Goal: Task Accomplishment & Management: Manage account settings

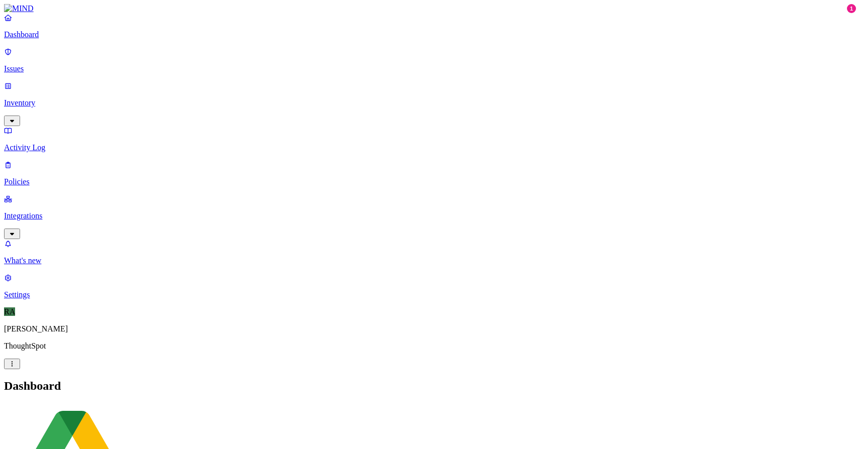
click at [37, 64] on p "Issues" at bounding box center [430, 68] width 852 height 9
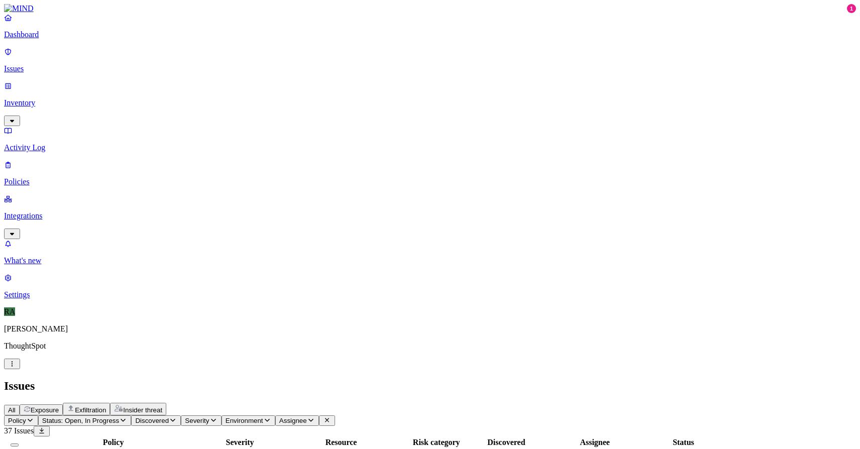
click at [51, 55] on link "Issues" at bounding box center [430, 60] width 852 height 26
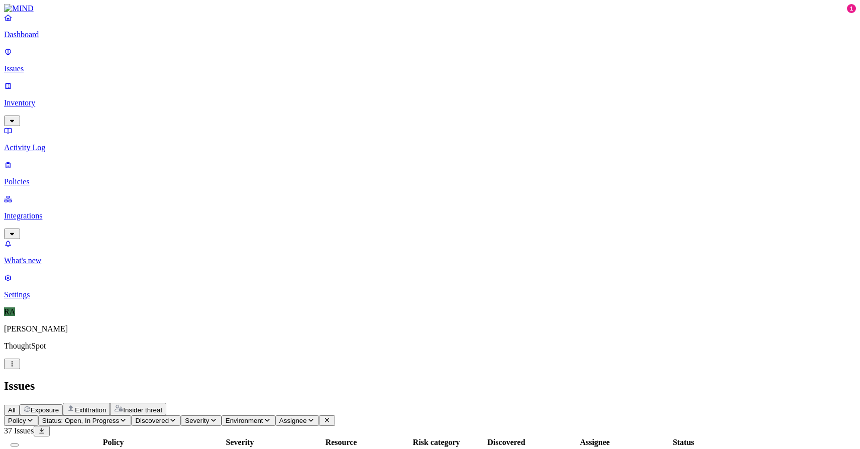
scroll to position [93, 0]
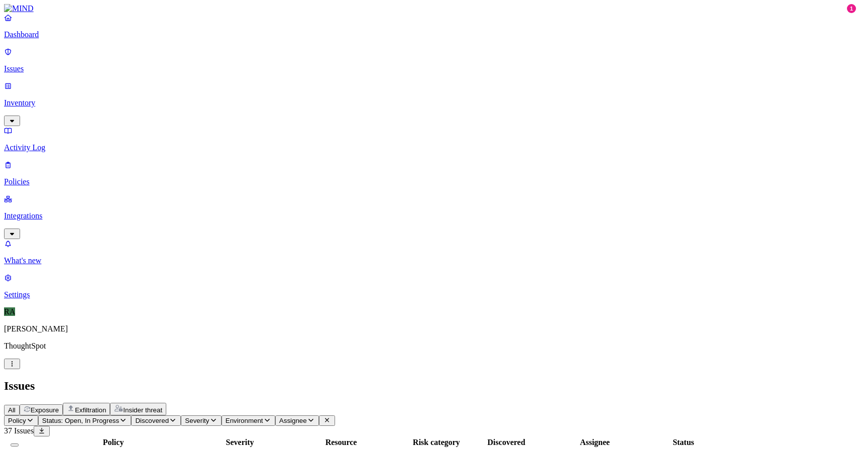
drag, startPoint x: 589, startPoint y: 429, endPoint x: 634, endPoint y: 431, distance: 45.7
copy link "ashutosh.gupta"
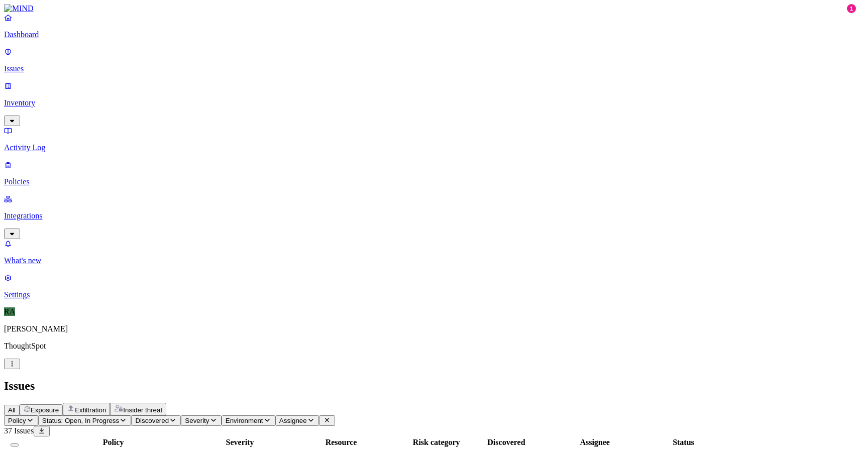
scroll to position [172, 0]
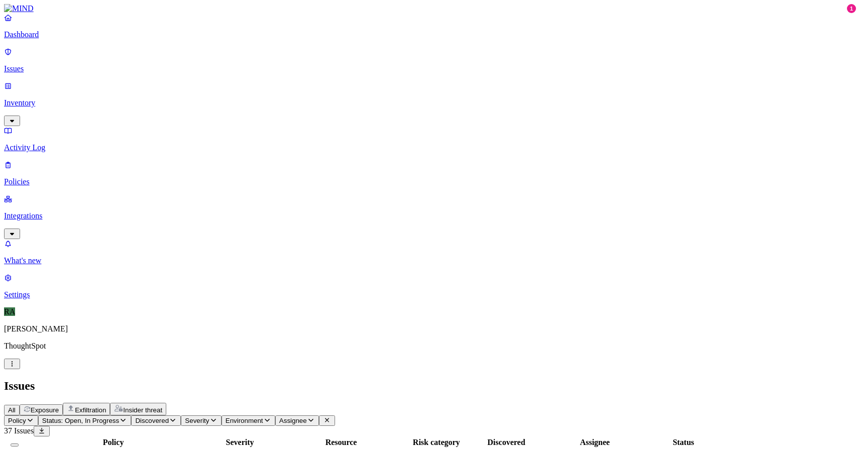
click at [474, 403] on div "All Exposure Exfiltration Insider threat" at bounding box center [430, 409] width 852 height 13
click at [315, 417] on icon "button" at bounding box center [311, 420] width 8 height 7
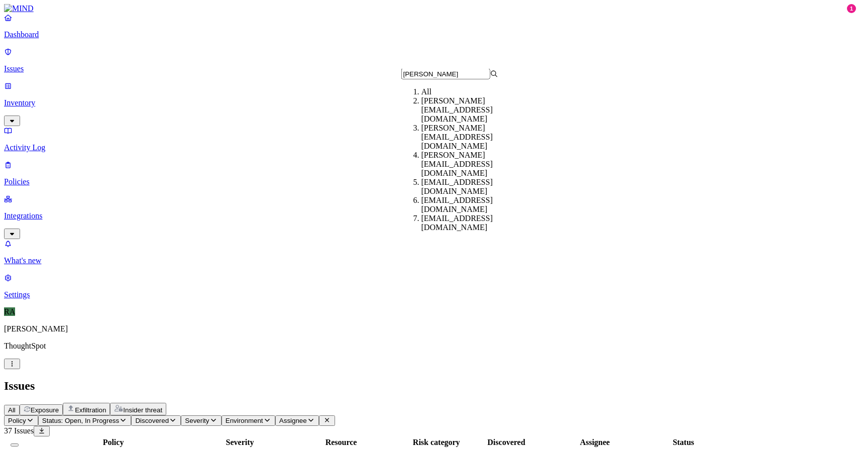
type input "ashu"
click at [446, 153] on div "[PERSON_NAME][EMAIL_ADDRESS][DOMAIN_NAME]" at bounding box center [469, 164] width 97 height 27
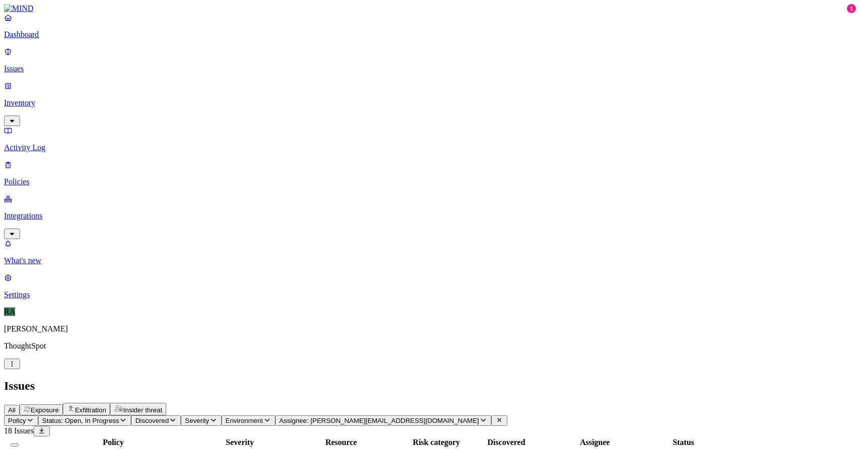
click at [19, 444] on button "Select all" at bounding box center [15, 445] width 8 height 3
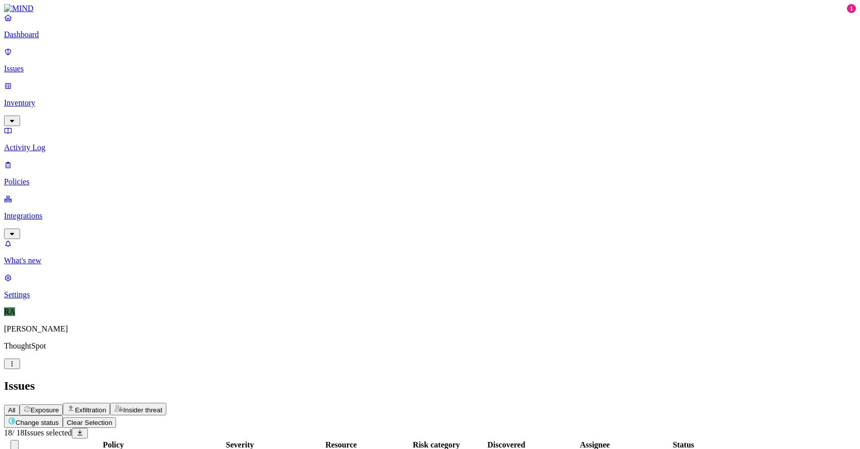
scroll to position [93, 0]
click at [63, 415] on button "Change status" at bounding box center [33, 421] width 59 height 13
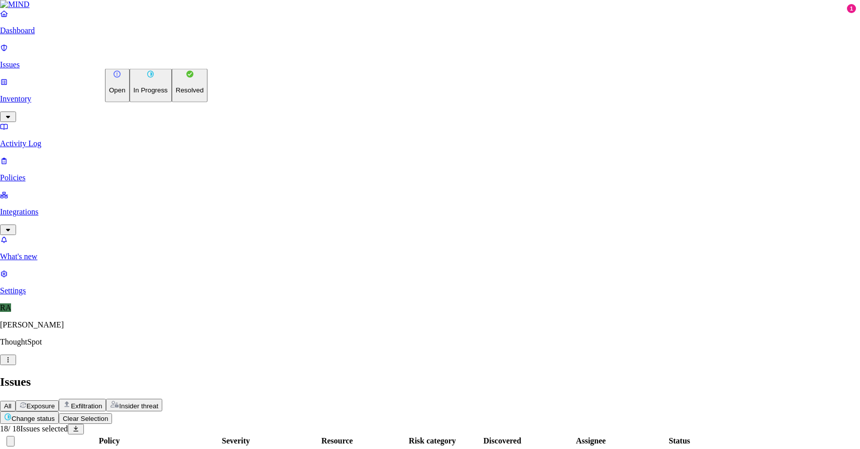
click at [176, 94] on p "Resolved" at bounding box center [190, 90] width 28 height 8
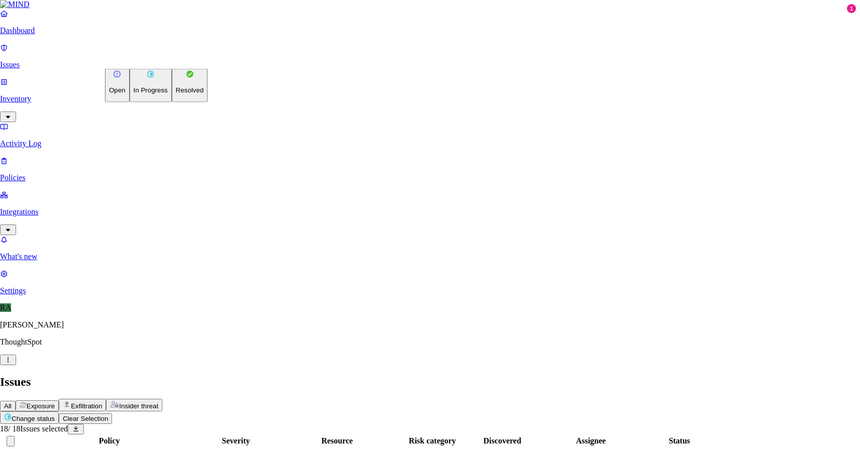
click at [161, 100] on button "In Progress" at bounding box center [151, 86] width 42 height 34
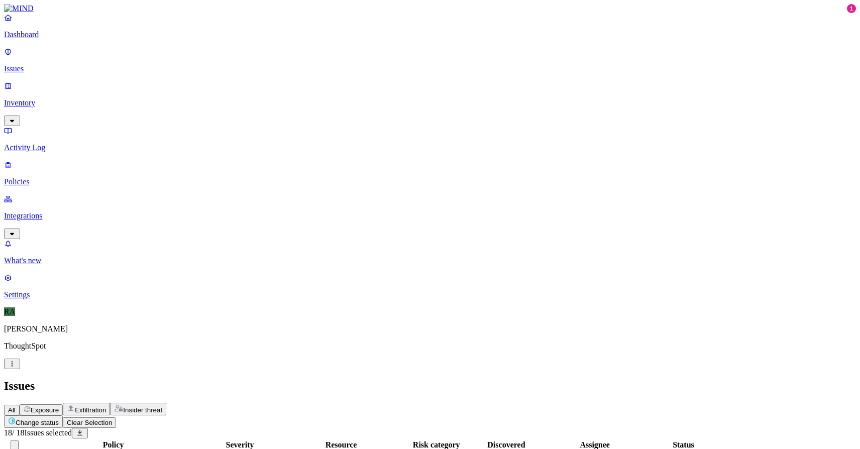
click at [116, 417] on button "Clear Selection" at bounding box center [89, 422] width 53 height 11
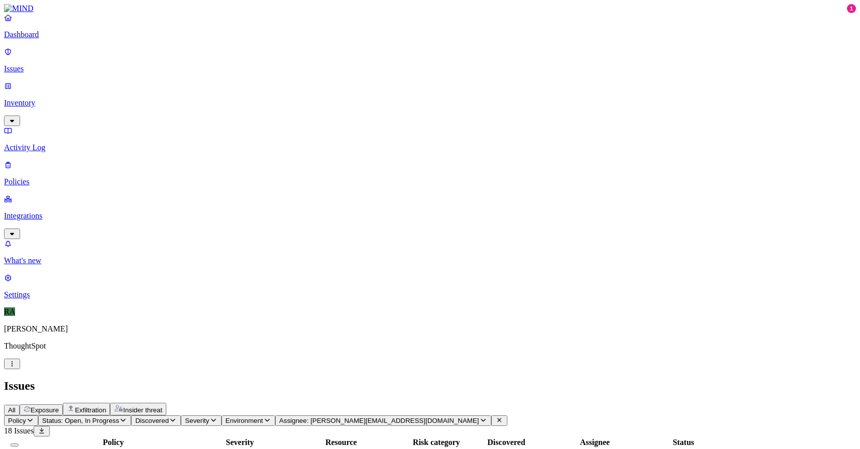
click at [501, 418] on icon at bounding box center [499, 420] width 4 height 4
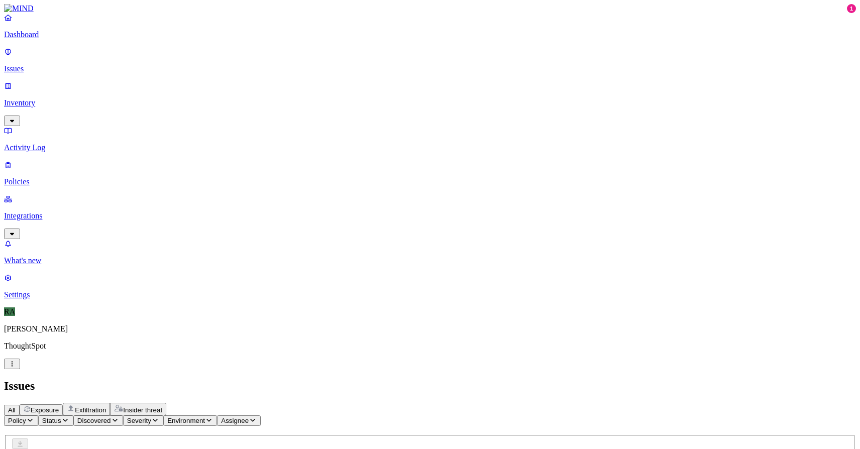
click at [255, 419] on icon "button" at bounding box center [252, 420] width 5 height 3
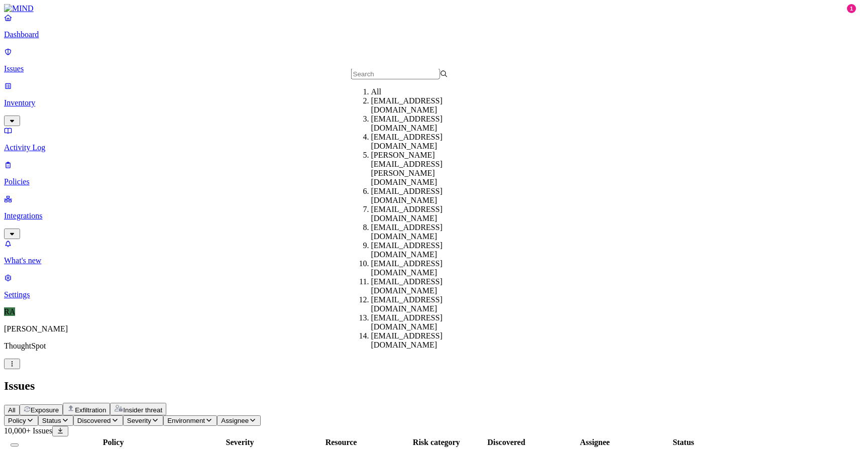
click at [61, 417] on span "Status" at bounding box center [51, 421] width 19 height 8
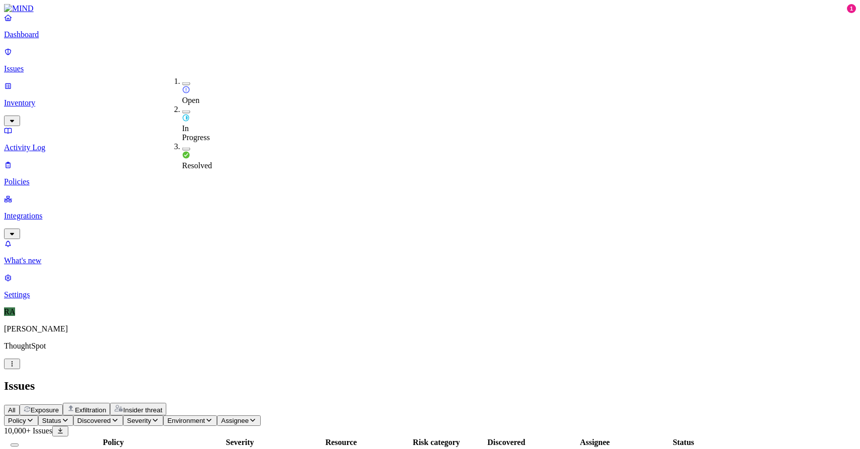
click at [182, 82] on button "button" at bounding box center [186, 83] width 8 height 3
click at [311, 379] on h2 "Issues" at bounding box center [430, 386] width 852 height 14
copy span "abhishek.bheemapalli"
drag, startPoint x: 669, startPoint y: 426, endPoint x: 737, endPoint y: 428, distance: 68.3
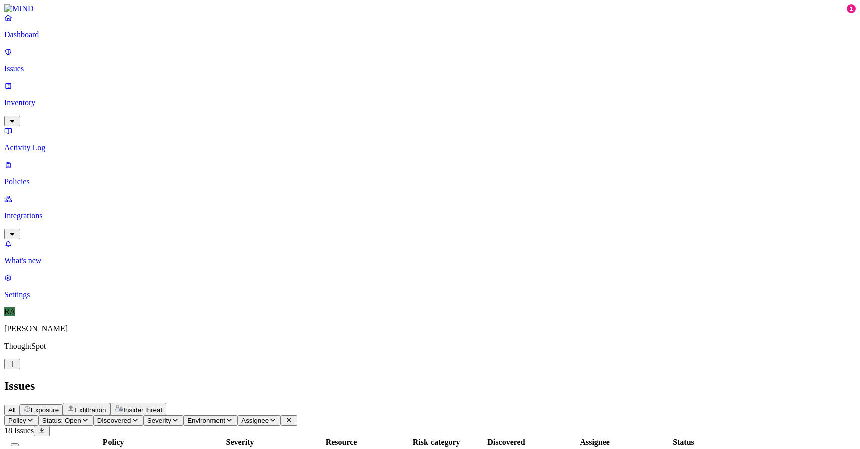
click at [513, 379] on h2 "Issues" at bounding box center [430, 386] width 852 height 14
click at [277, 417] on icon "button" at bounding box center [273, 420] width 8 height 7
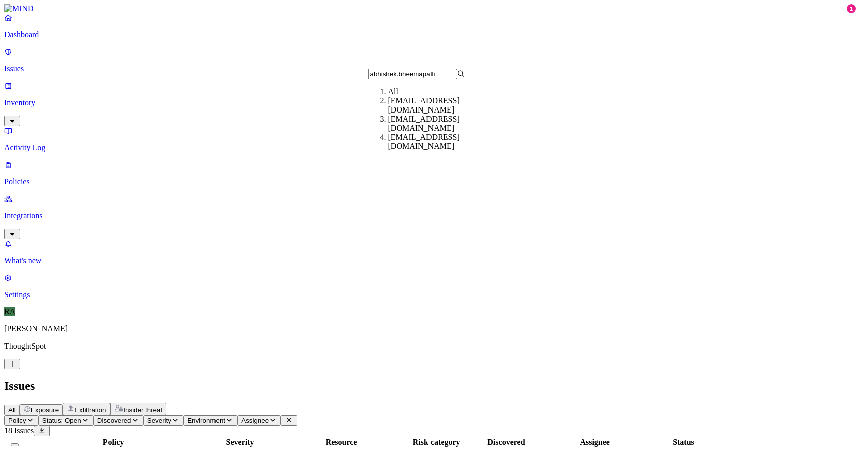
type input "abhishek.bheemapalli"
click at [397, 148] on div "[EMAIL_ADDRESS][DOMAIN_NAME]" at bounding box center [436, 142] width 97 height 18
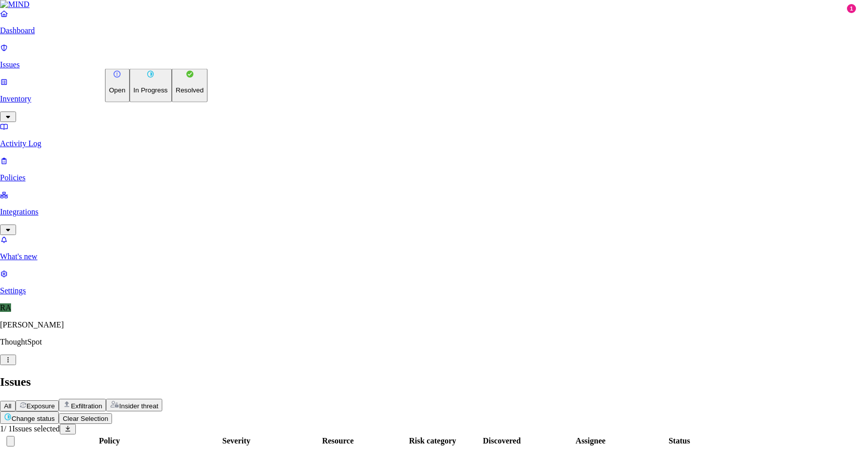
click at [152, 61] on html "Dashboard Issues Inventory Activity Log Policies Integrations What's new 1 Sett…" at bounding box center [430, 246] width 860 height 492
click at [172, 102] on button "Resolved" at bounding box center [190, 86] width 36 height 34
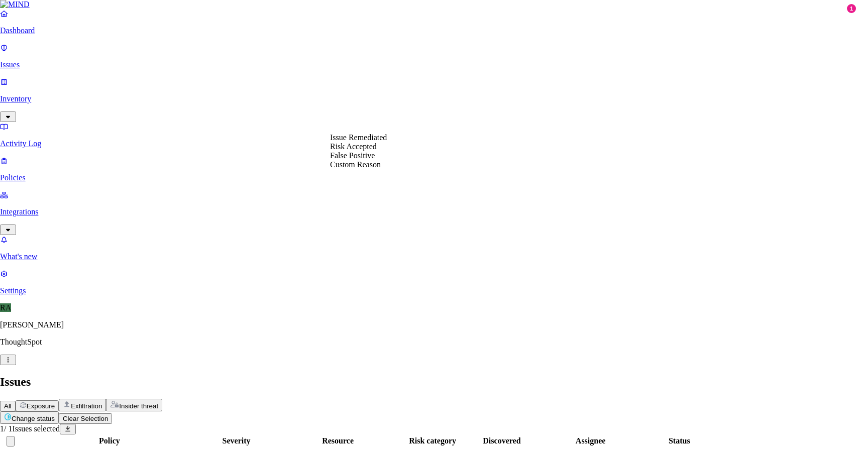
select select "Risk Accepted"
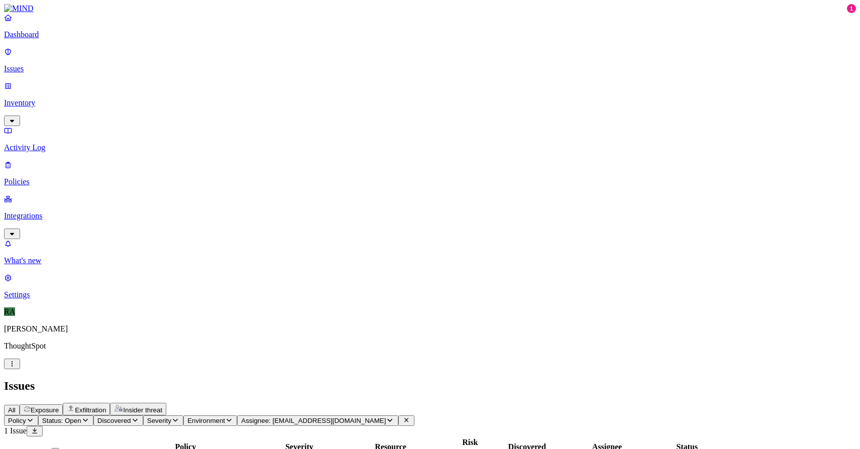
click at [410, 417] on icon at bounding box center [406, 420] width 8 height 7
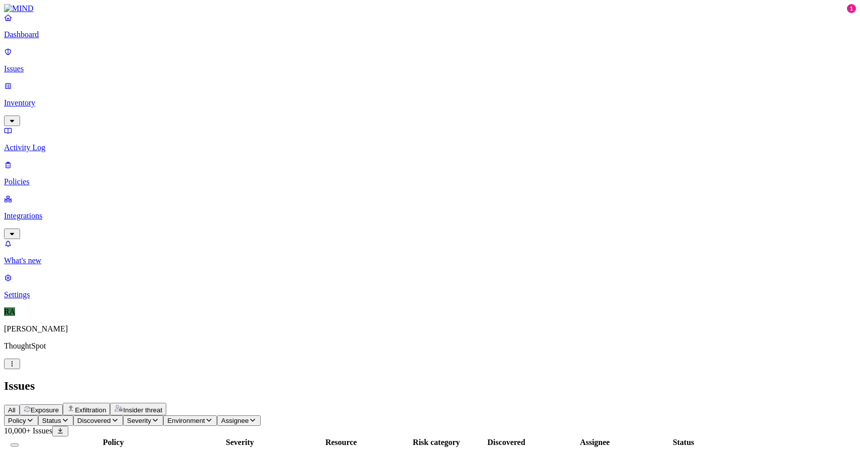
click at [61, 417] on span "Status" at bounding box center [51, 421] width 19 height 8
click at [182, 82] on button "button" at bounding box center [186, 83] width 8 height 3
click at [310, 379] on header "Issues All Exposure Exfiltration Insider threat" at bounding box center [430, 397] width 852 height 36
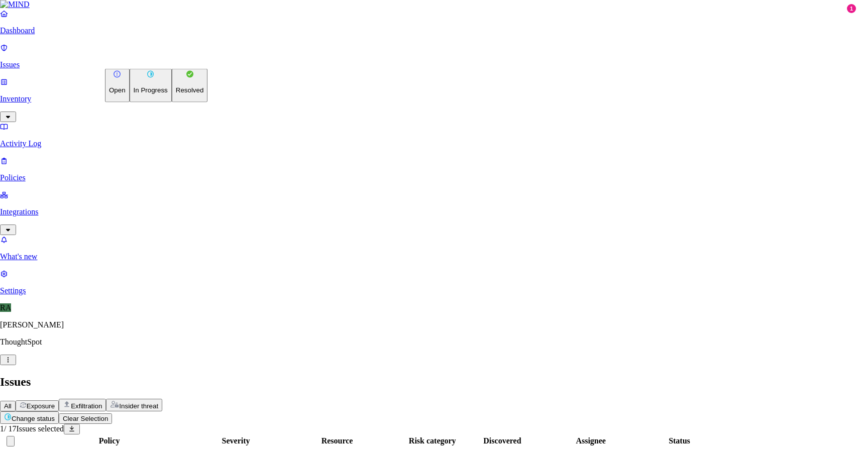
click at [176, 94] on p "Resolved" at bounding box center [190, 90] width 28 height 8
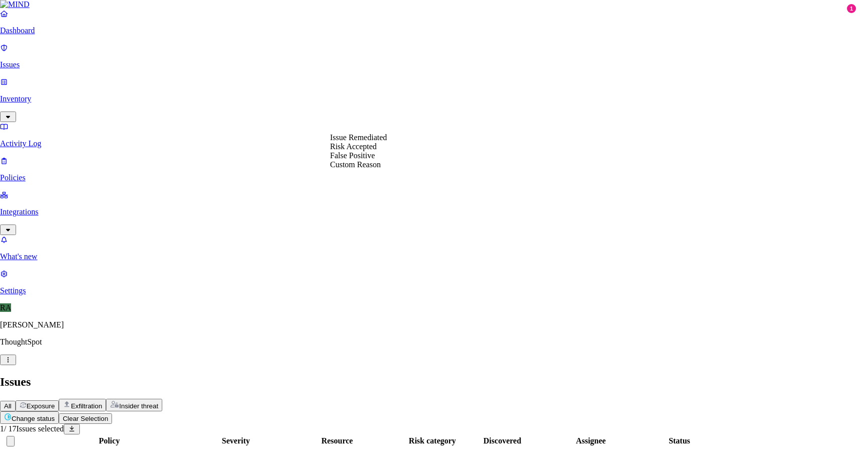
select select "Risk Accepted"
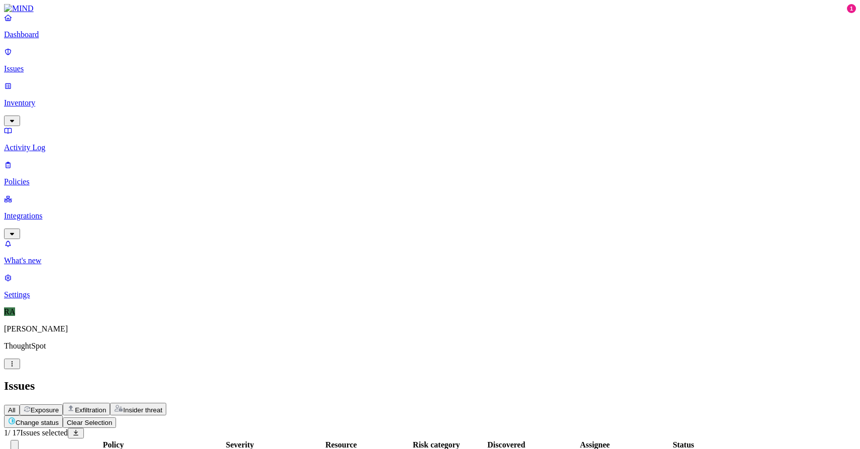
click at [63, 415] on button "Change status" at bounding box center [33, 421] width 59 height 13
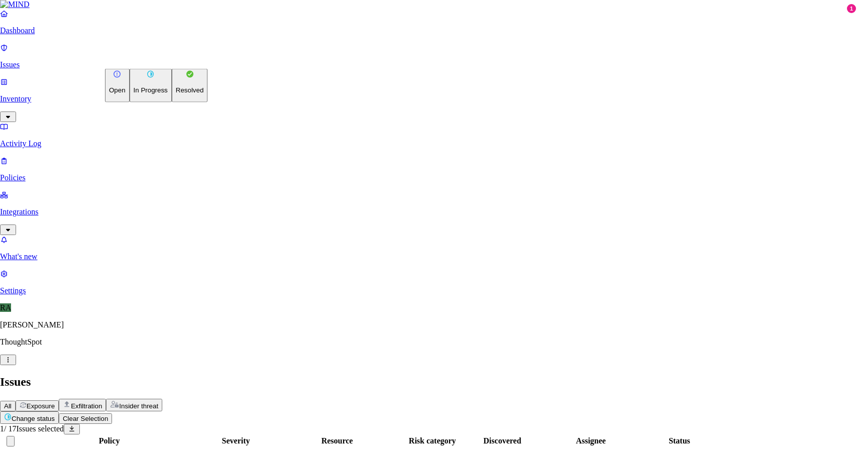
click at [176, 94] on p "Resolved" at bounding box center [190, 90] width 28 height 8
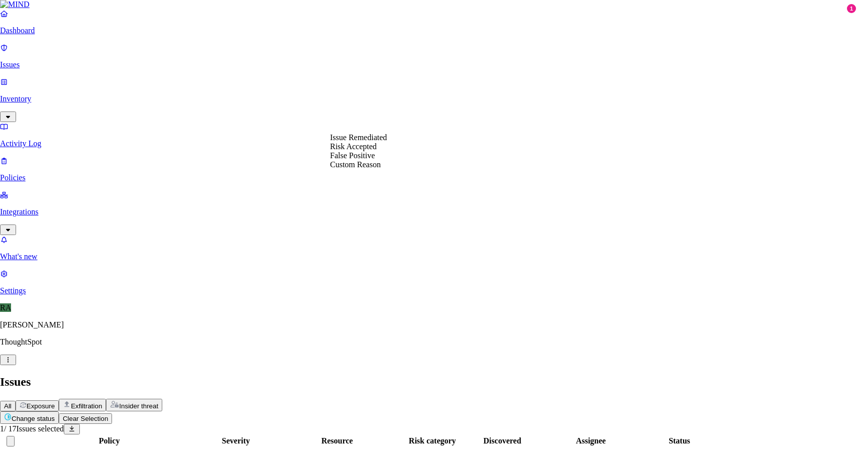
select select "Risk Accepted"
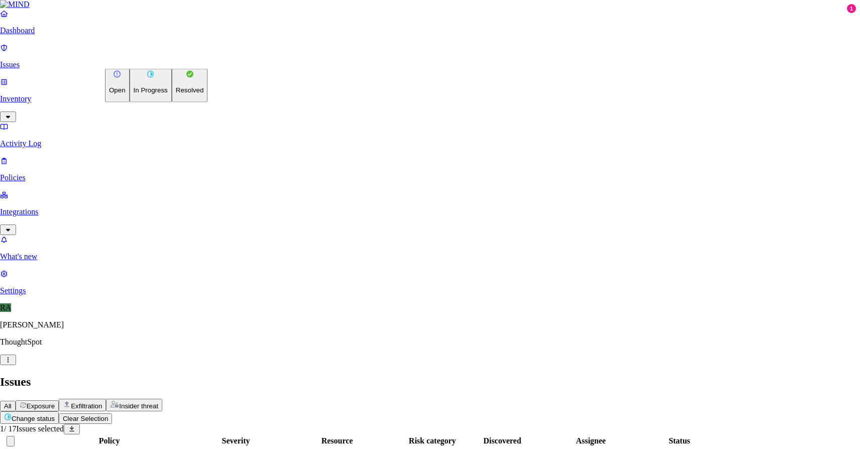
click at [176, 94] on p "Resolved" at bounding box center [190, 90] width 28 height 8
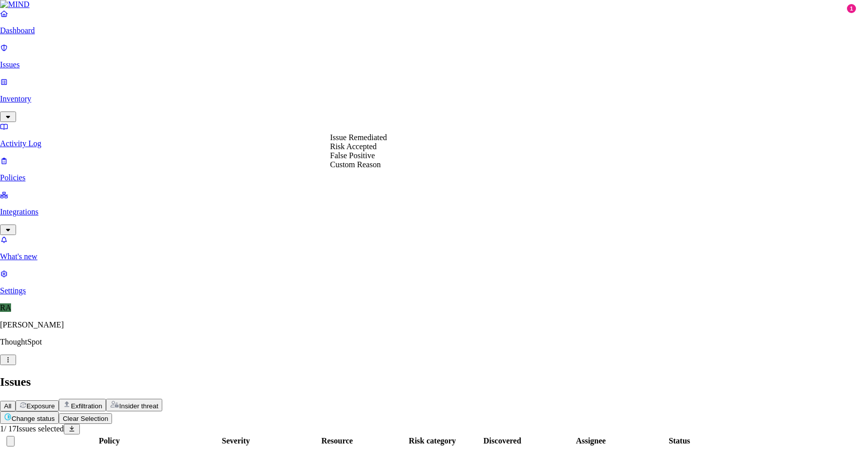
select select "Custom Reason"
type textarea "personal data"
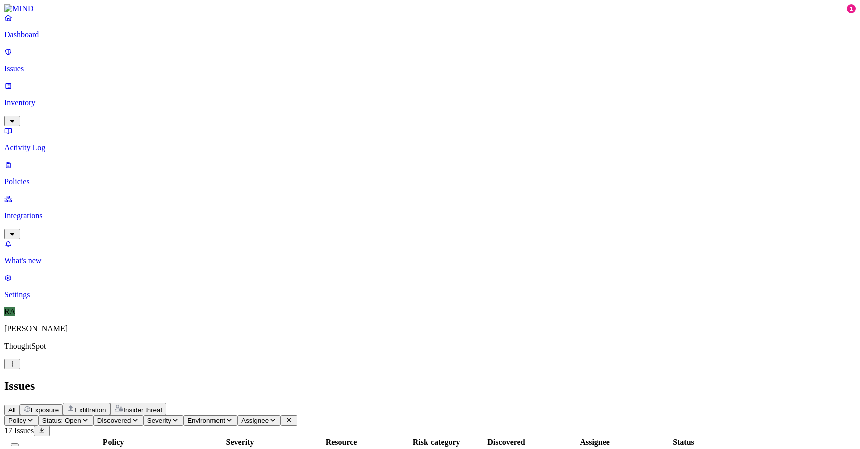
drag, startPoint x: 769, startPoint y: 428, endPoint x: 800, endPoint y: 429, distance: 30.7
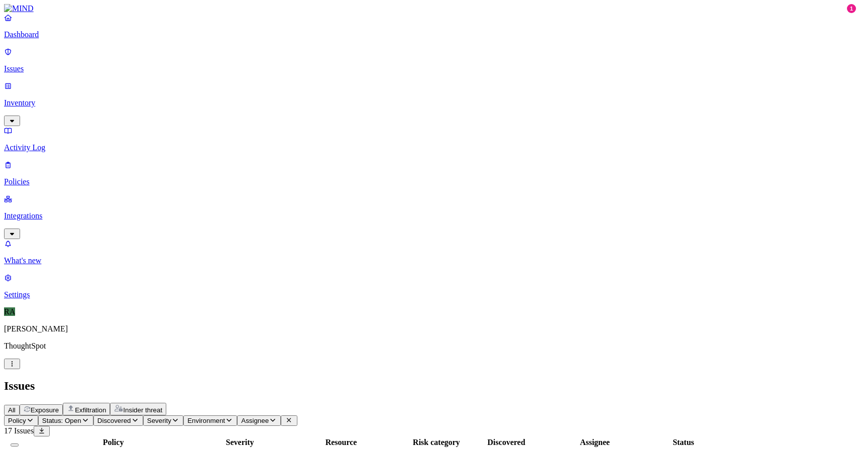
copy span "for training"
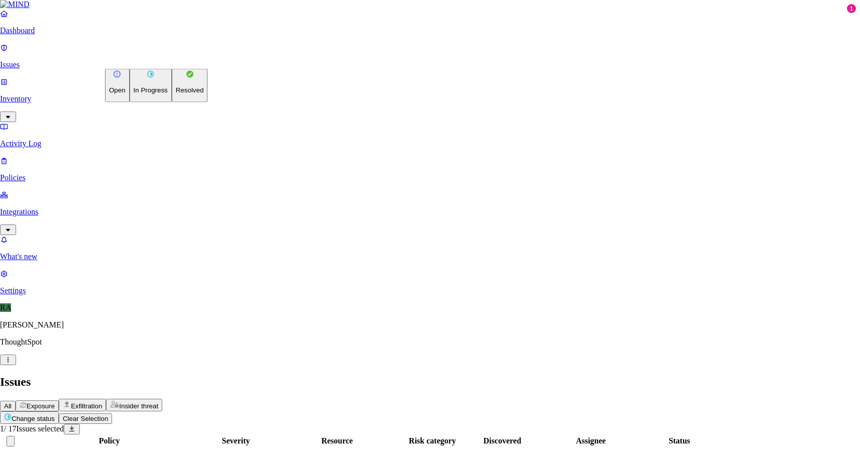
click at [172, 102] on button "Resolved" at bounding box center [190, 86] width 36 height 34
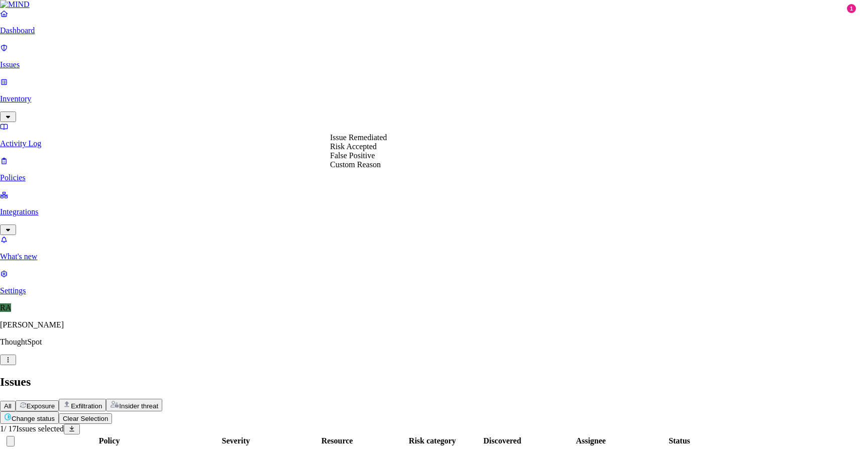
select select "Custom Reason"
paste textarea "for training"
type textarea "for training"
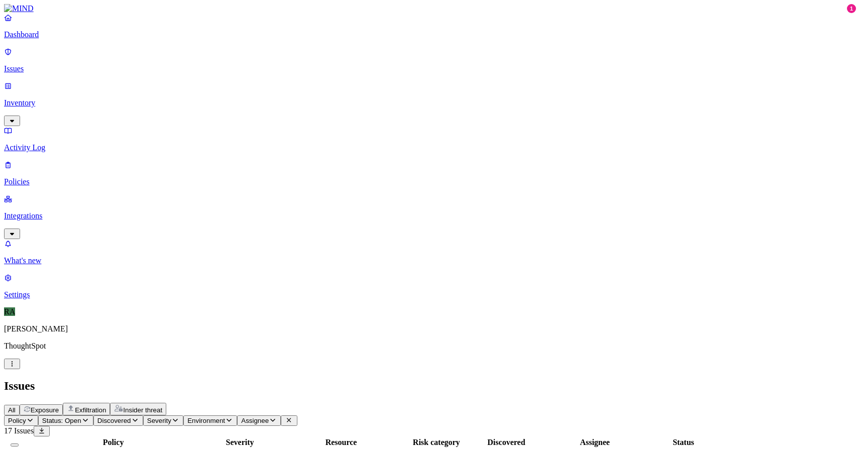
drag, startPoint x: 769, startPoint y: 429, endPoint x: 799, endPoint y: 430, distance: 29.2
copy span "for training"
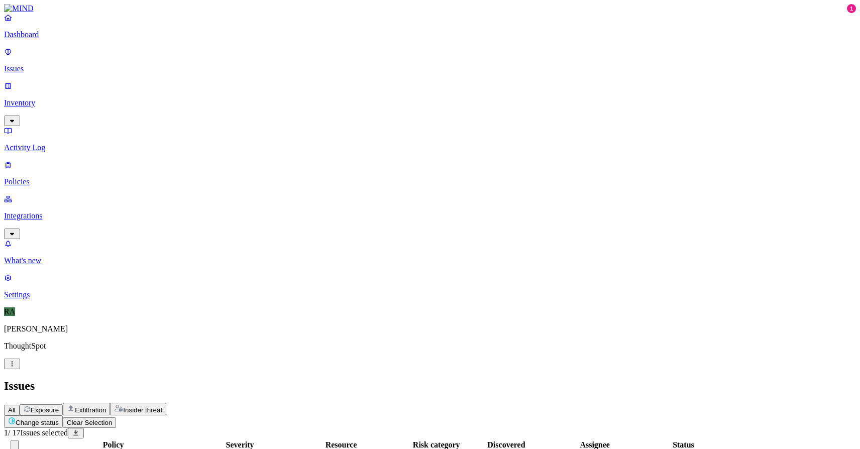
click at [63, 415] on button "Change status" at bounding box center [33, 421] width 59 height 13
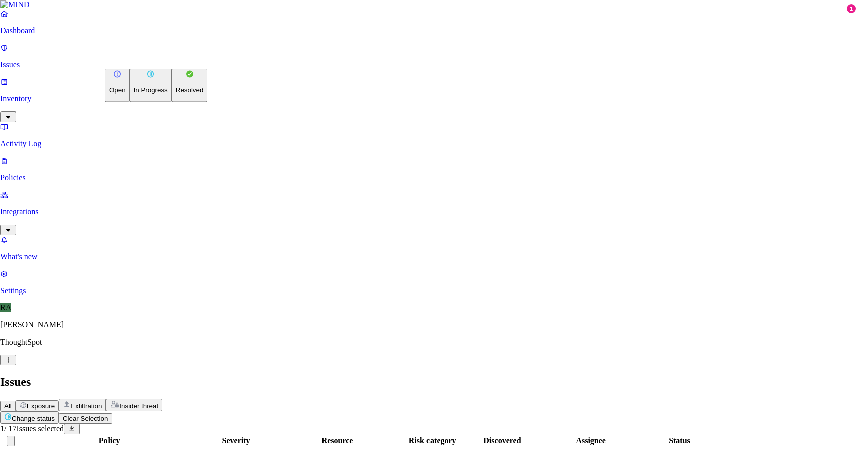
click at [147, 78] on img at bounding box center [151, 74] width 8 height 8
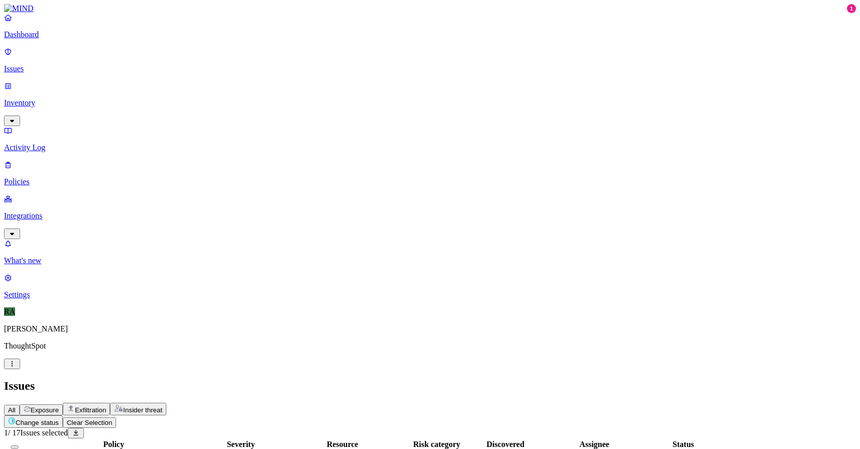
click at [116, 417] on button "Clear Selection" at bounding box center [89, 422] width 53 height 11
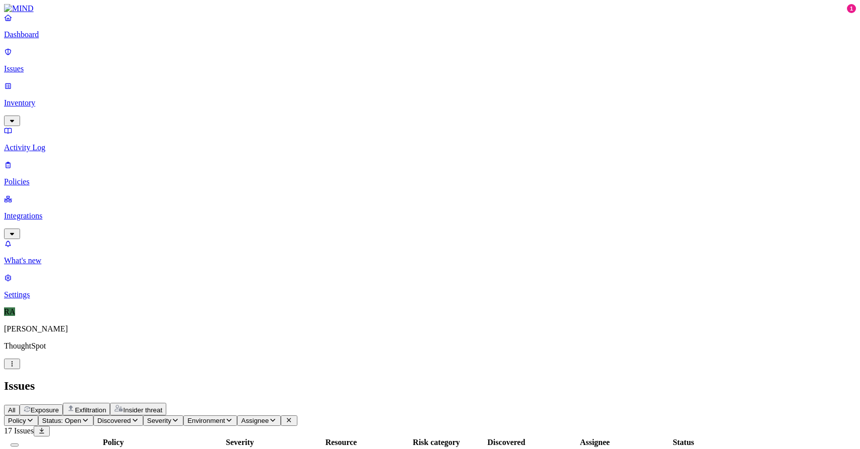
click at [143, 415] on button "Discovered" at bounding box center [118, 420] width 50 height 11
click at [93, 415] on button "Status: Open" at bounding box center [65, 420] width 55 height 11
click at [182, 112] on button "button" at bounding box center [186, 113] width 8 height 3
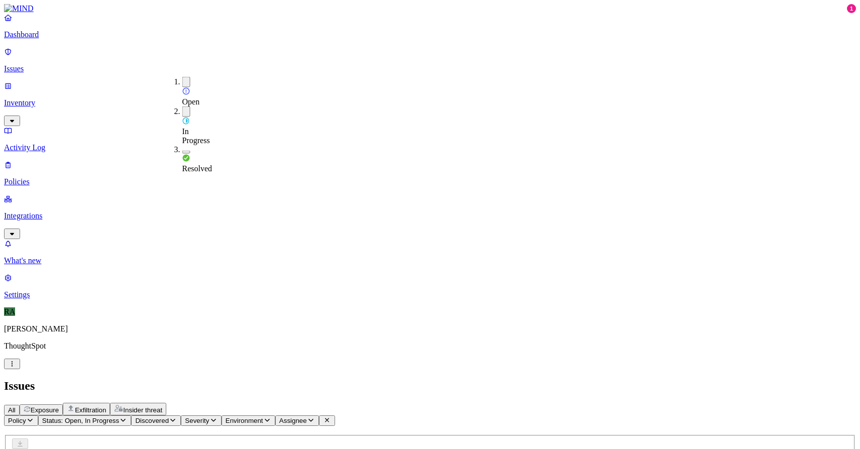
click at [182, 83] on div "Open" at bounding box center [182, 92] width 0 height 30
click at [487, 379] on div "Issues" at bounding box center [430, 386] width 852 height 14
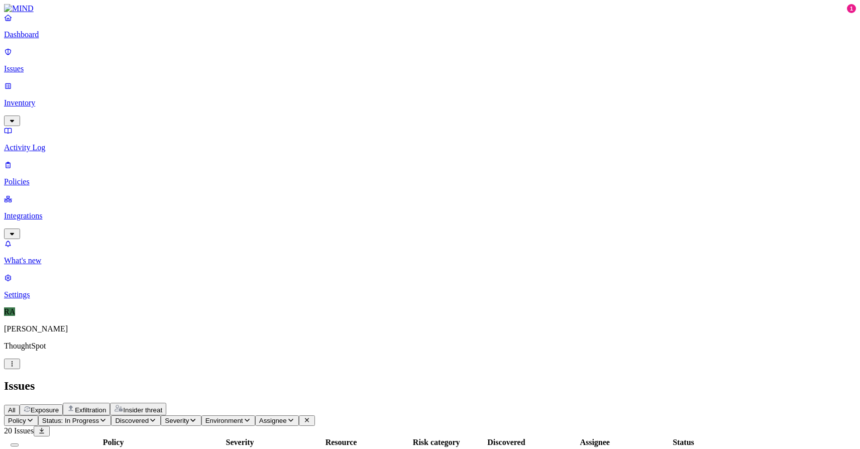
click at [19, 444] on button "Select all" at bounding box center [15, 445] width 8 height 3
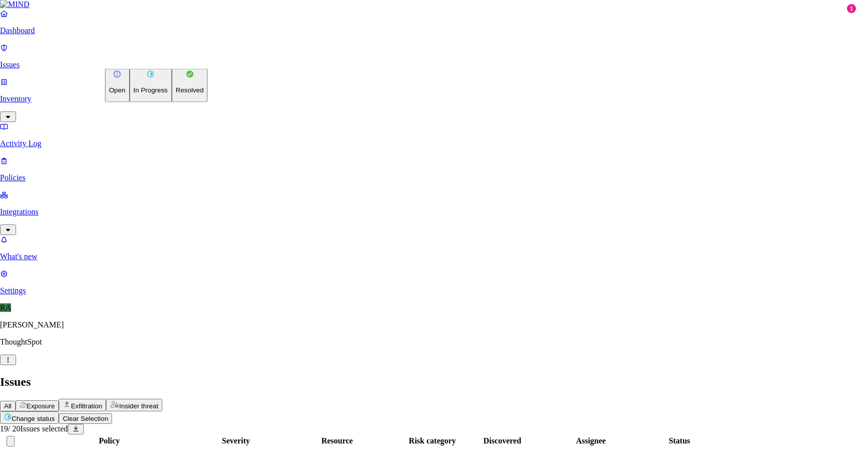
click at [172, 102] on button "Resolved" at bounding box center [190, 86] width 36 height 34
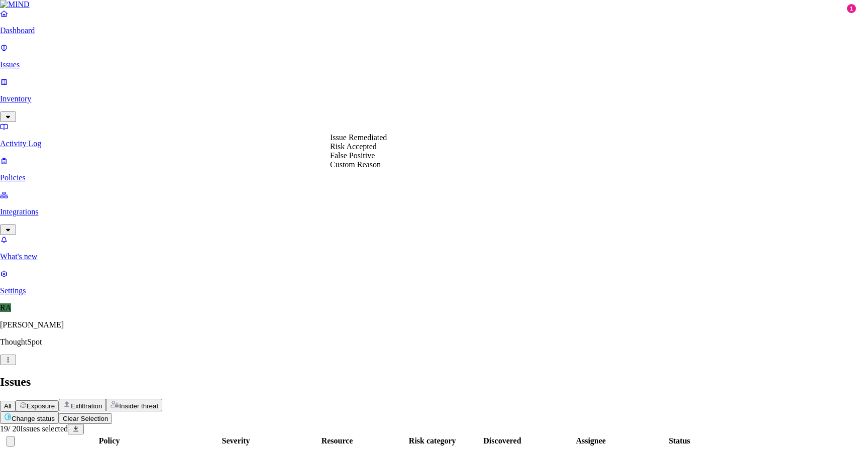
select select "False Positive"
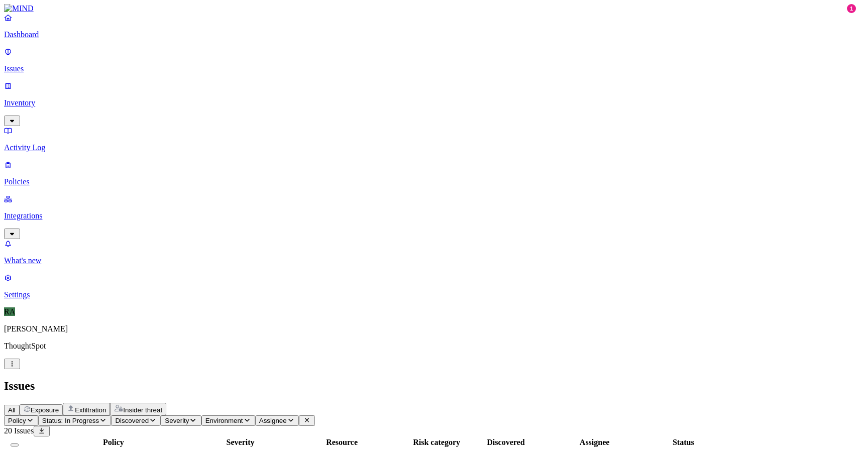
click at [112, 415] on button "Status: In Progress" at bounding box center [74, 420] width 73 height 11
click at [99, 417] on span "Status: In Progress" at bounding box center [70, 421] width 57 height 8
click at [182, 78] on div "Open" at bounding box center [182, 91] width 0 height 28
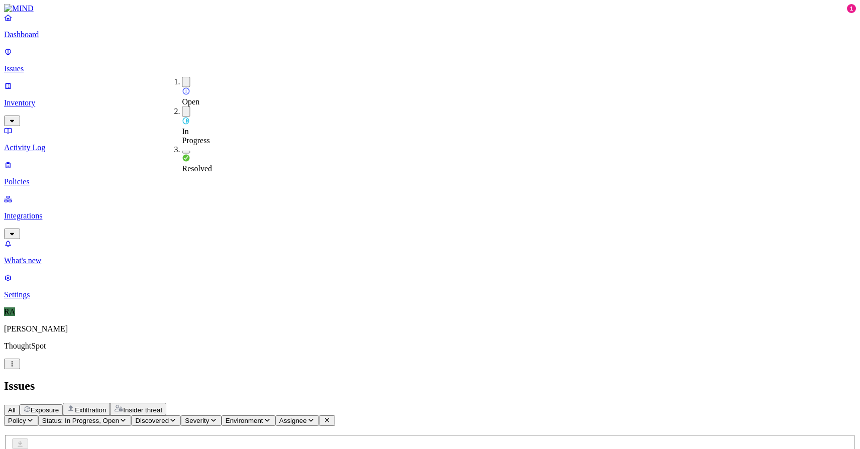
click at [182, 106] on button "button" at bounding box center [186, 111] width 8 height 11
click at [243, 379] on header "Issues All Exposure Exfiltration Insider threat" at bounding box center [430, 397] width 852 height 36
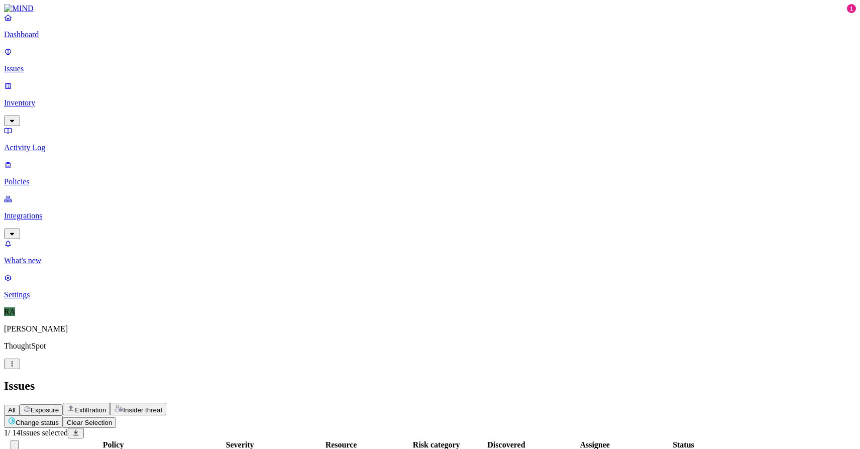
click at [63, 415] on button "Change status" at bounding box center [33, 421] width 59 height 13
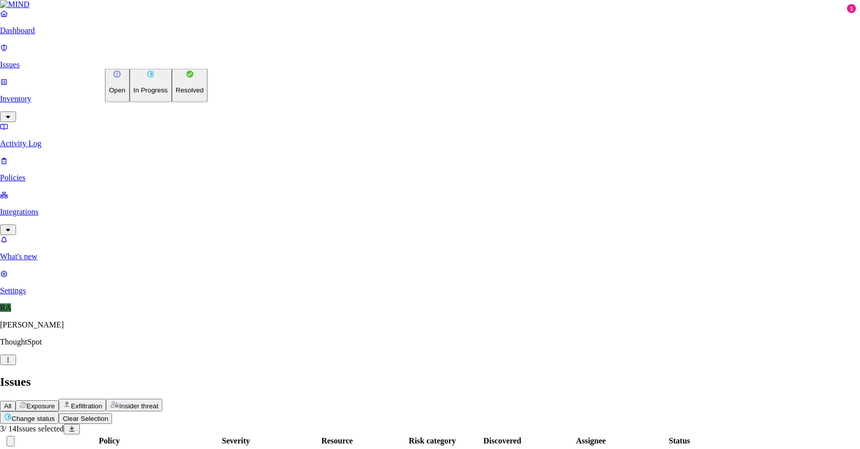
click at [176, 94] on p "Resolved" at bounding box center [190, 90] width 28 height 8
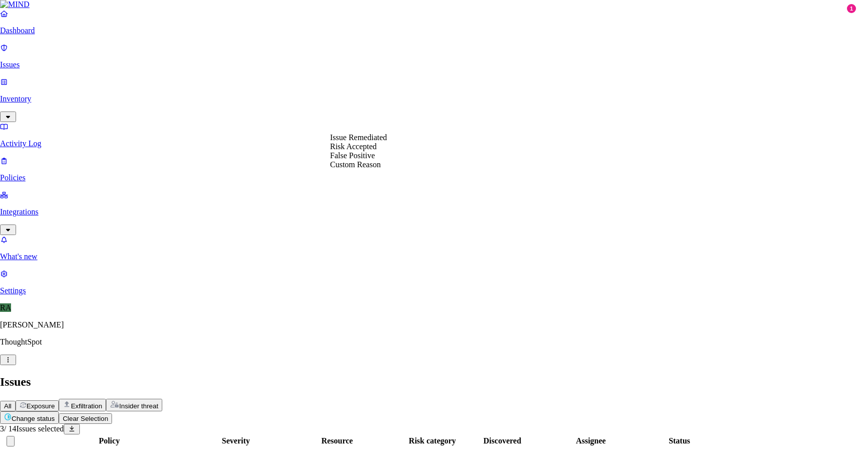
select select "Risk Accepted"
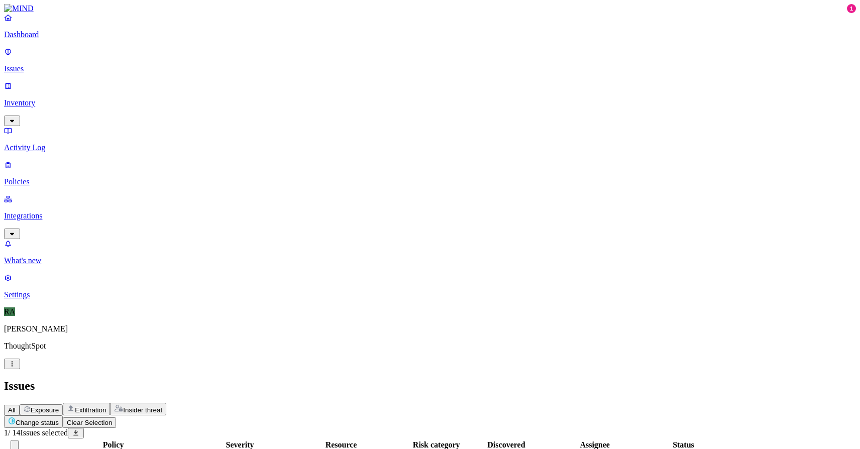
drag, startPoint x: 779, startPoint y: 421, endPoint x: 636, endPoint y: 429, distance: 143.4
copy span "Handson exercise related"
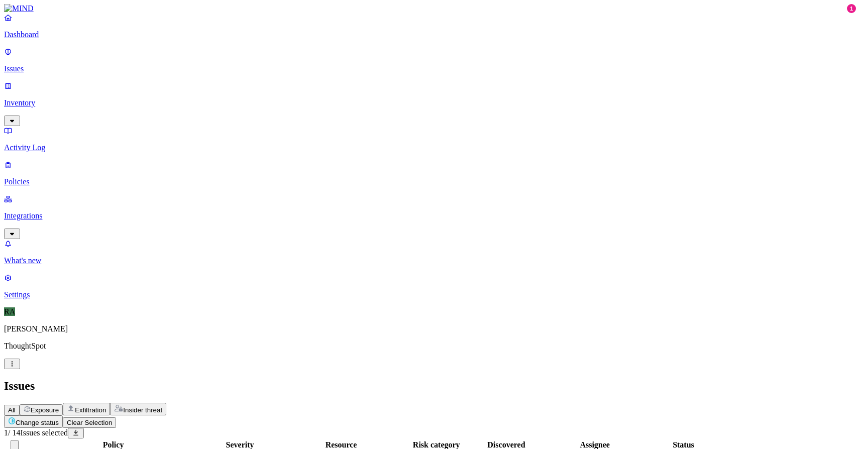
click at [158, 59] on html "Dashboard Issues Inventory Activity Log Policies Integrations What's new 1 Sett…" at bounding box center [430, 426] width 860 height 852
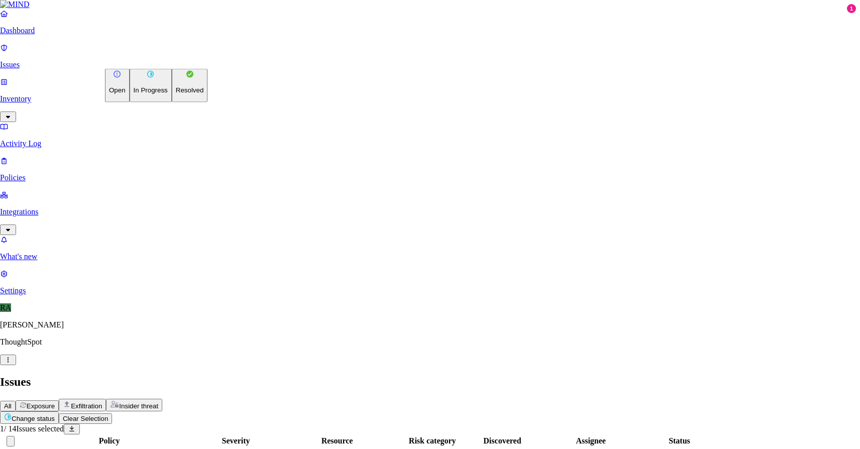
click at [176, 94] on p "Resolved" at bounding box center [190, 90] width 28 height 8
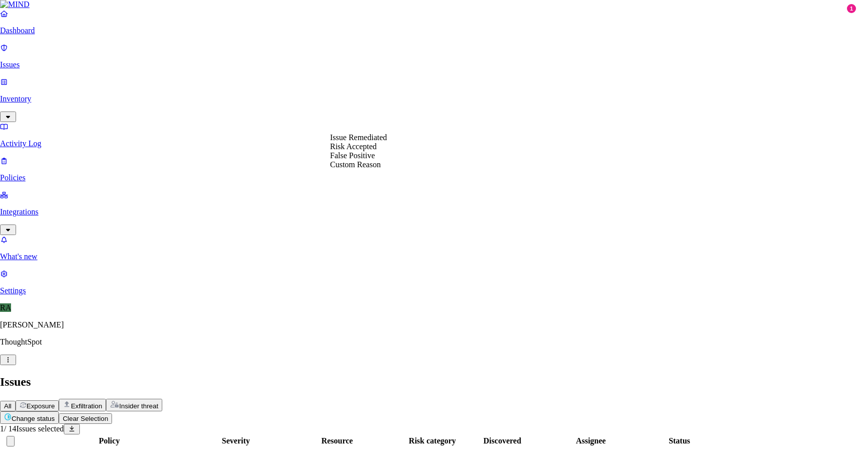
select select "Custom Reason"
paste textarea "Handson exercise related"
type textarea "Handson exercise related"
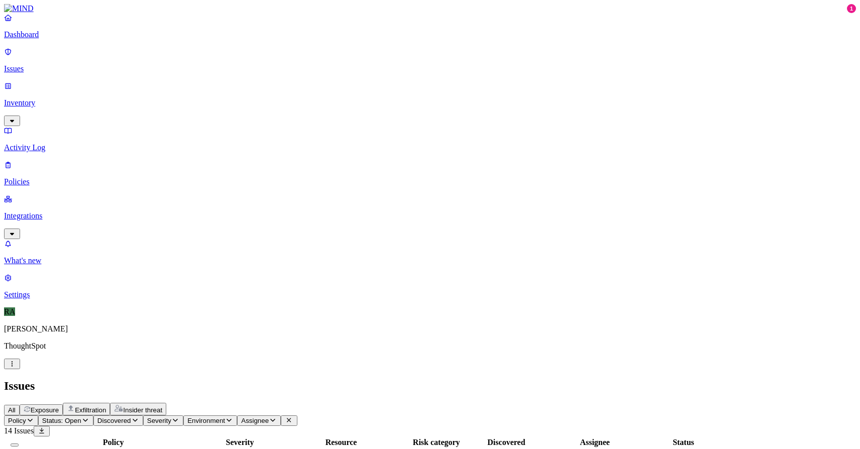
drag, startPoint x: 779, startPoint y: 421, endPoint x: 635, endPoint y: 429, distance: 143.9
copy span "Handson exercise related"
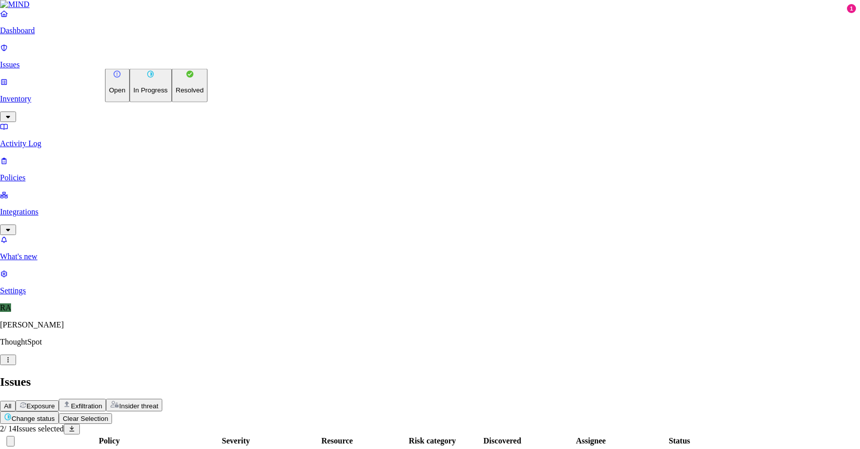
click at [157, 59] on html "Dashboard Issues Inventory Activity Log Policies Integrations What's new 1 Sett…" at bounding box center [430, 406] width 860 height 812
click at [172, 102] on button "Resolved" at bounding box center [190, 86] width 36 height 34
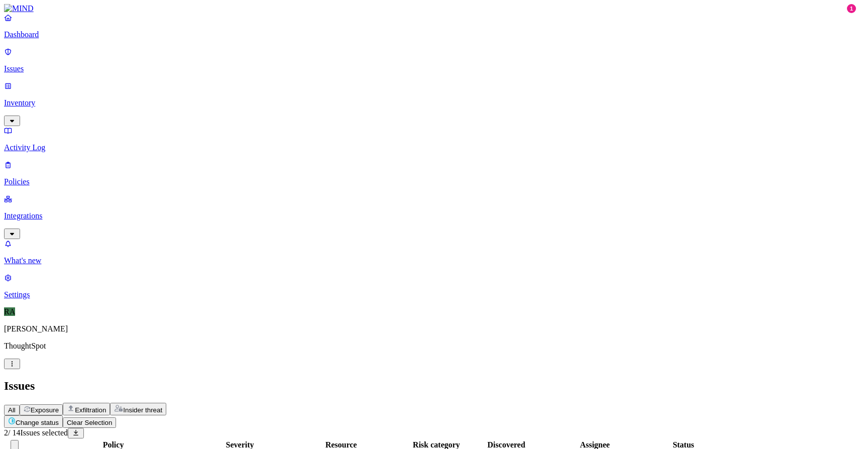
click at [157, 60] on html "Dashboard Issues Inventory Activity Log Policies Integrations What's new 1 Sett…" at bounding box center [430, 408] width 860 height 816
click at [144, 58] on html "Dashboard Issues Inventory Activity Log Policies Integrations What's new 1 Sett…" at bounding box center [430, 408] width 860 height 816
click at [150, 58] on html "Dashboard Issues Inventory Activity Log Policies Integrations What's new 1 Sett…" at bounding box center [430, 408] width 860 height 816
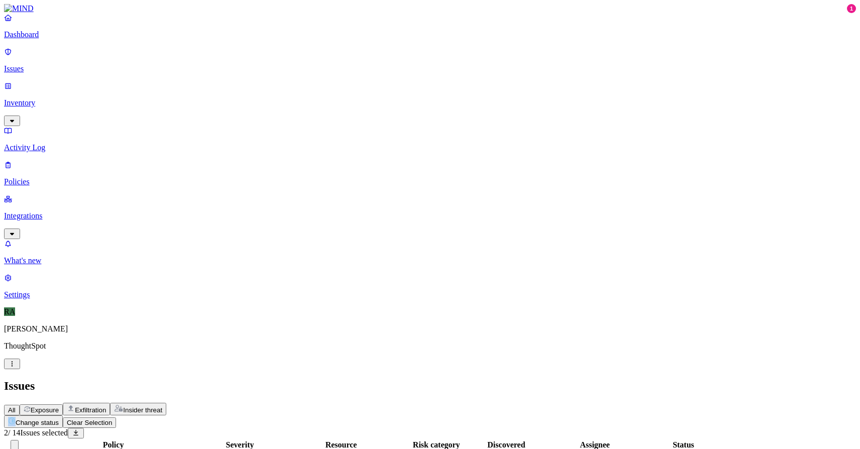
click at [150, 58] on html "Dashboard Issues Inventory Activity Log Policies Integrations What's new 1 Sett…" at bounding box center [430, 408] width 860 height 816
click at [162, 58] on html "Dashboard Issues Inventory Activity Log Policies Integrations What's new 1 Sett…" at bounding box center [430, 408] width 860 height 816
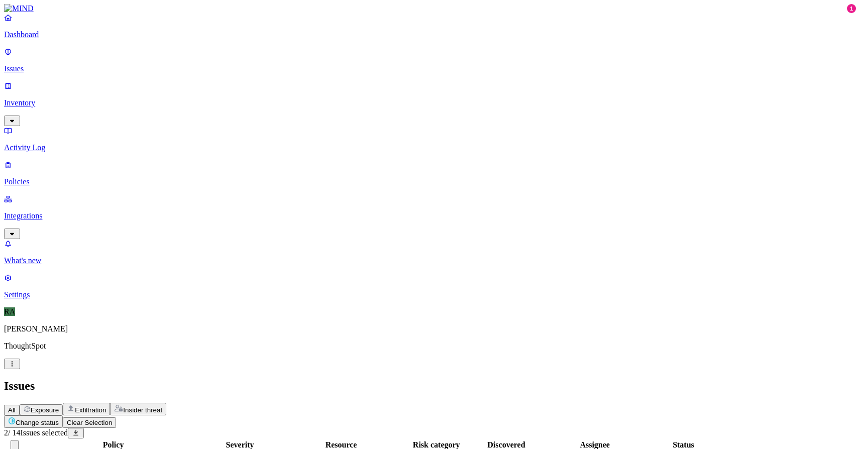
click at [162, 58] on html "Dashboard Issues Inventory Activity Log Policies Integrations What's new 1 Sett…" at bounding box center [430, 408] width 860 height 816
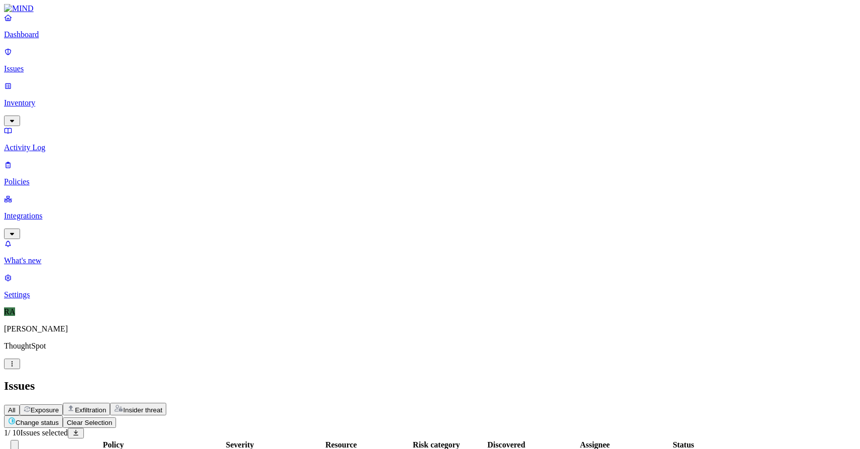
click at [63, 415] on button "Change status" at bounding box center [33, 421] width 59 height 13
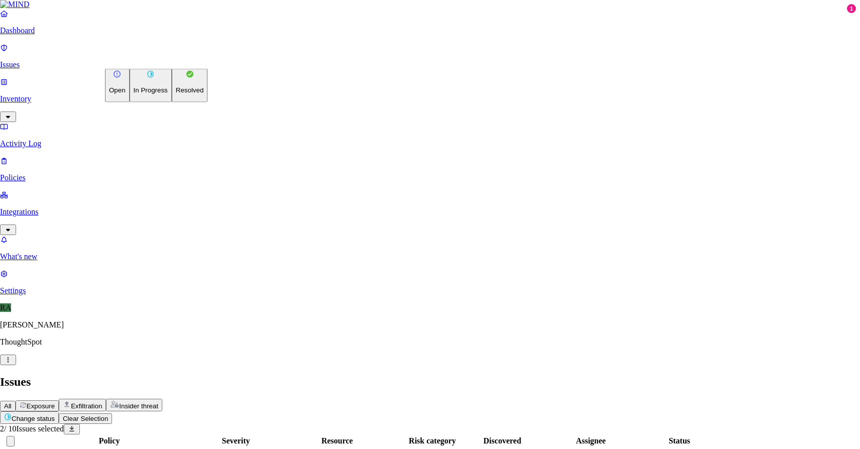
click at [176, 94] on p "Resolved" at bounding box center [190, 90] width 28 height 8
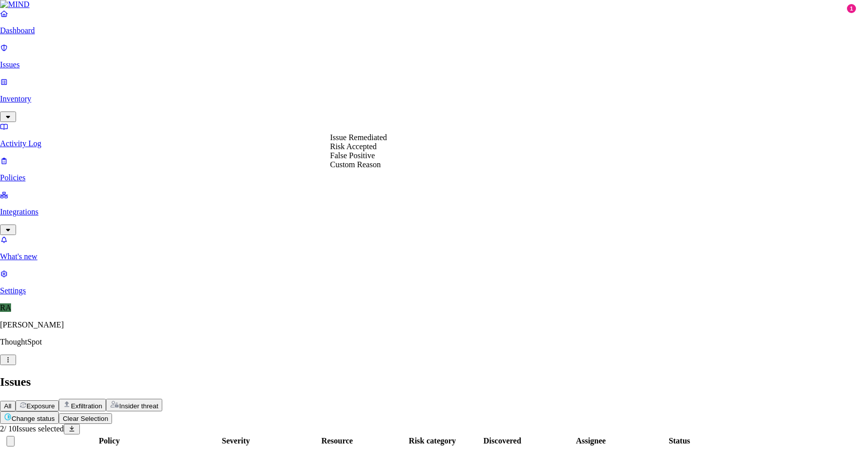
select select "Custom Reason"
type textarea "dob"
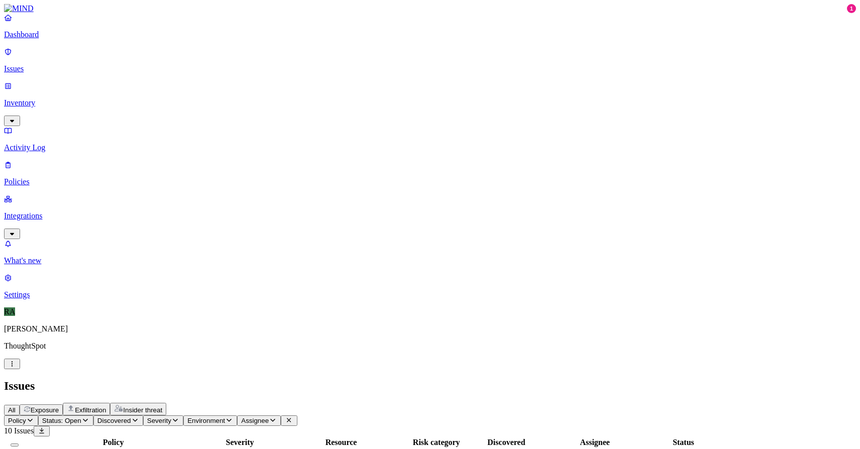
click at [93, 415] on button "Status: Open" at bounding box center [65, 420] width 55 height 11
click at [182, 149] on button "button" at bounding box center [186, 150] width 8 height 3
click at [295, 379] on h2 "Issues" at bounding box center [430, 386] width 852 height 14
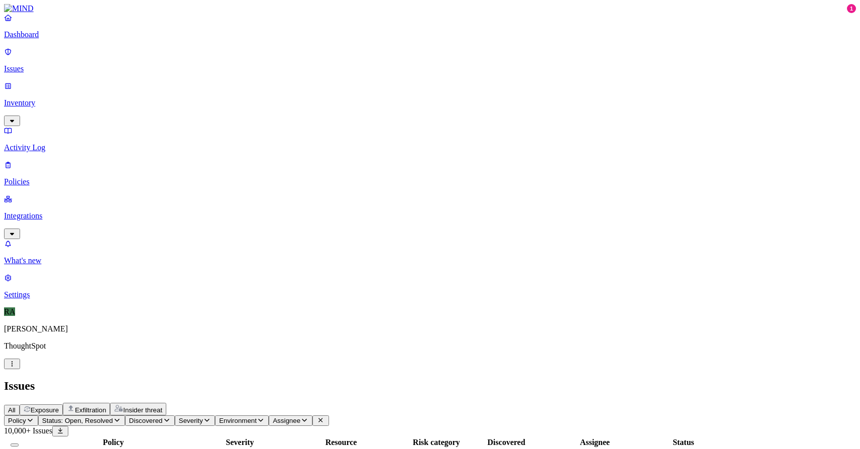
scroll to position [77, 0]
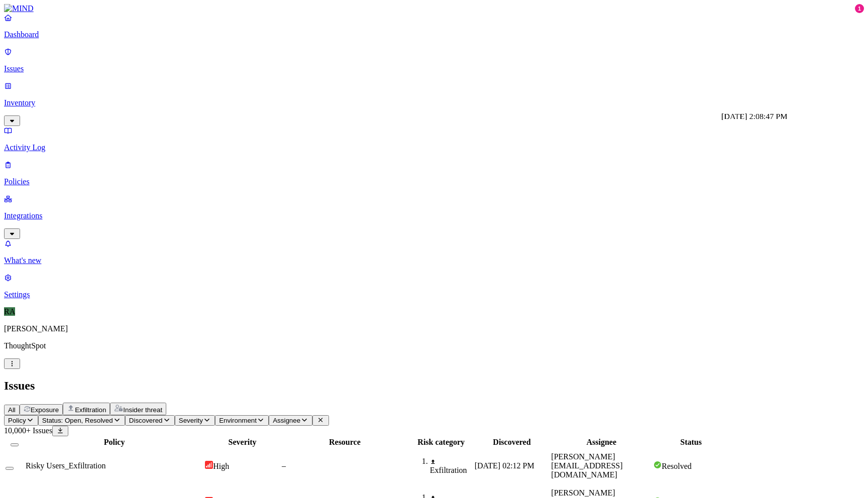
scroll to position [28, 0]
click at [51, 64] on p "Issues" at bounding box center [434, 68] width 860 height 9
click at [152, 449] on span "PII upload to communication platforms" at bounding box center [89, 467] width 127 height 9
click at [163, 449] on span "Secret upload to communication platforms" at bounding box center [94, 504] width 137 height 9
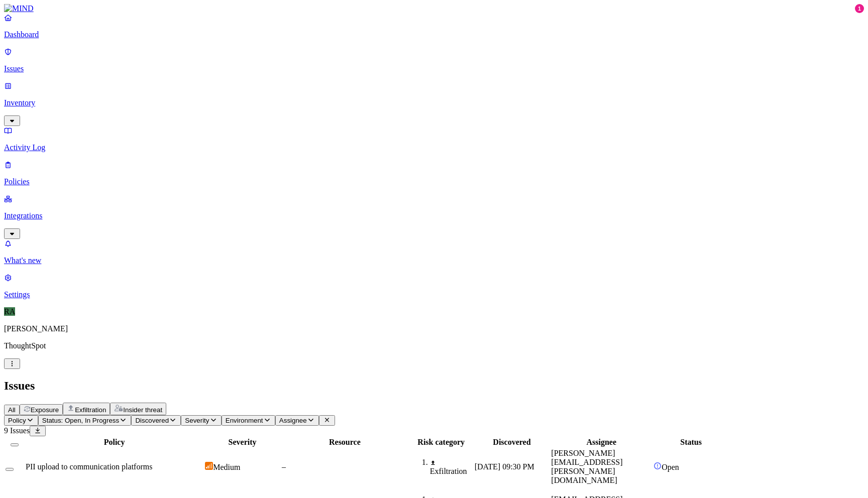
scroll to position [207, 0]
drag, startPoint x: 787, startPoint y: 469, endPoint x: 641, endPoint y: 479, distance: 145.5
copy span "Handson exercise related"
click at [14, 449] on button "Select row" at bounding box center [10, 506] width 8 height 3
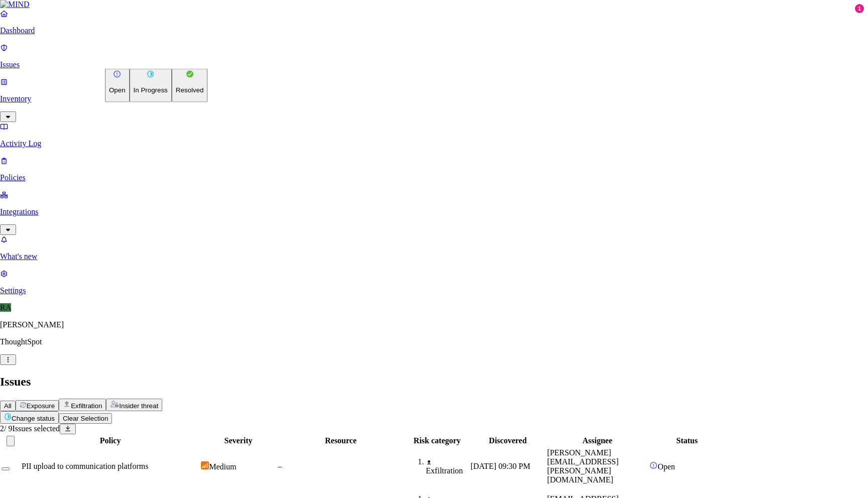
click at [152, 56] on html "Dashboard Issues Inventory Activity Log Policies Integrations What's new 1 Sett…" at bounding box center [434, 386] width 868 height 772
click at [172, 102] on button "Resolved" at bounding box center [190, 86] width 36 height 34
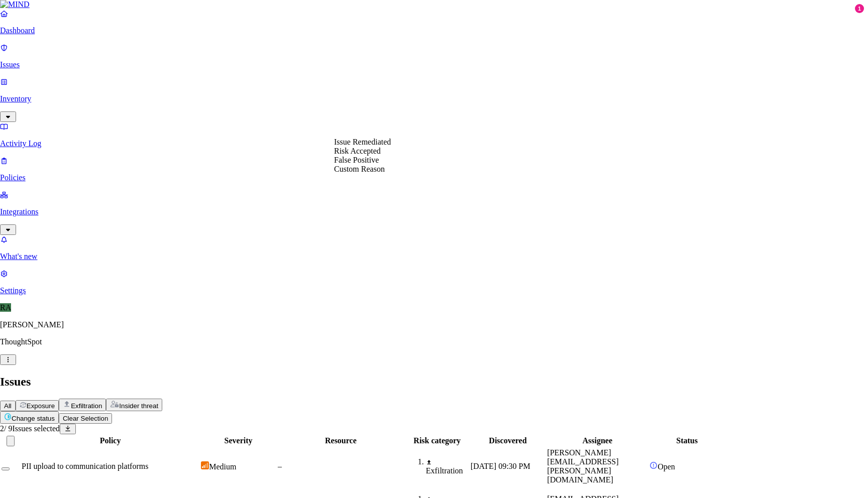
select select "Custom Reason"
paste textarea "Handson exercise related"
type textarea "Handson exercise related"
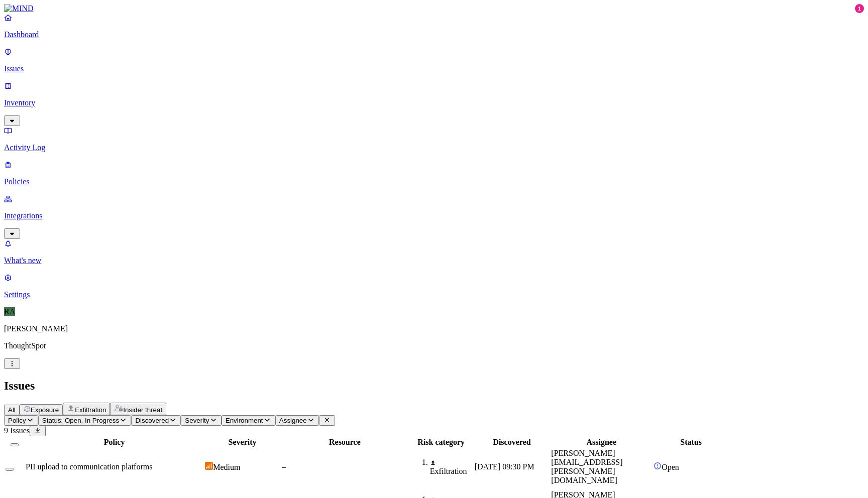
click at [14, 449] on button "Select row" at bounding box center [10, 469] width 8 height 3
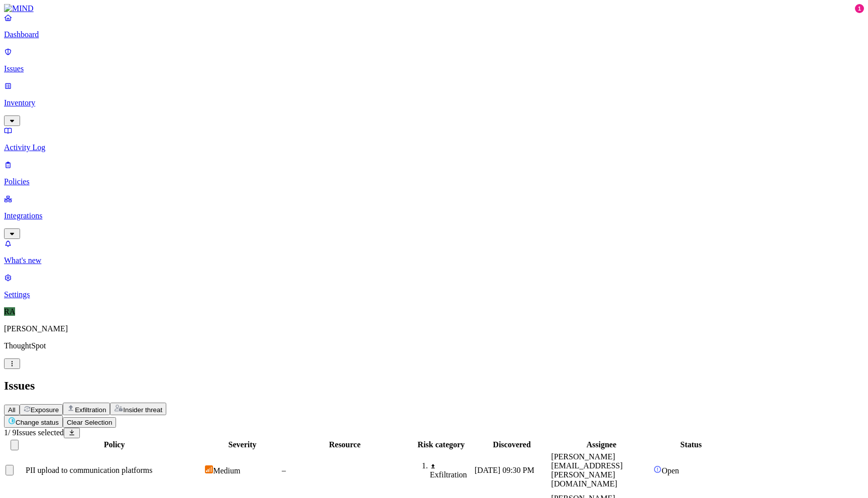
click at [142, 60] on html "Dashboard Issues Inventory Activity Log Policies Integrations What's new 1 Sett…" at bounding box center [434, 370] width 868 height 740
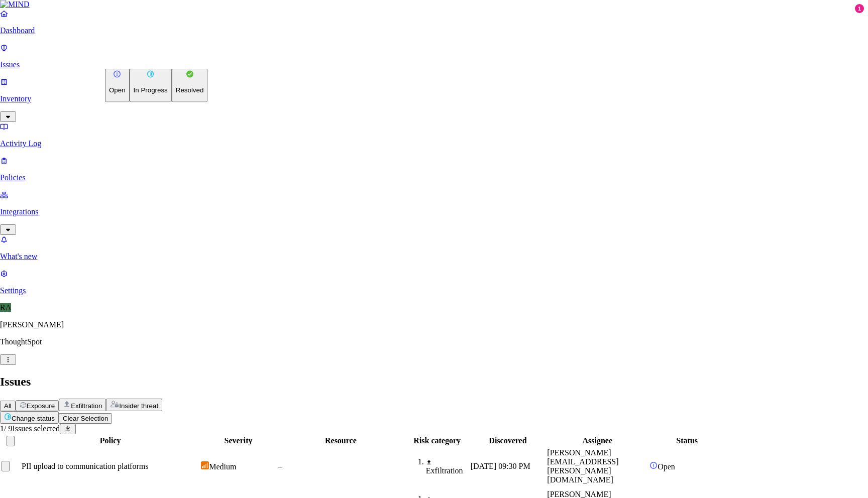
click at [176, 94] on p "Resolved" at bounding box center [190, 90] width 28 height 8
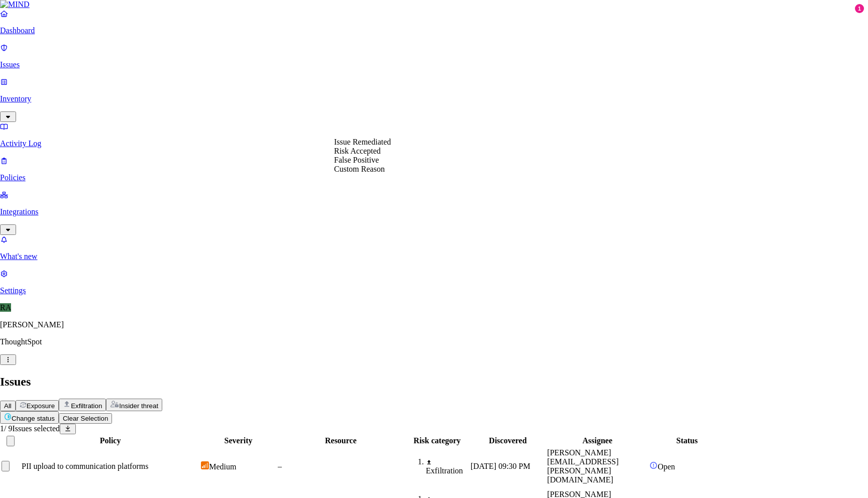
select select "Risk Accepted"
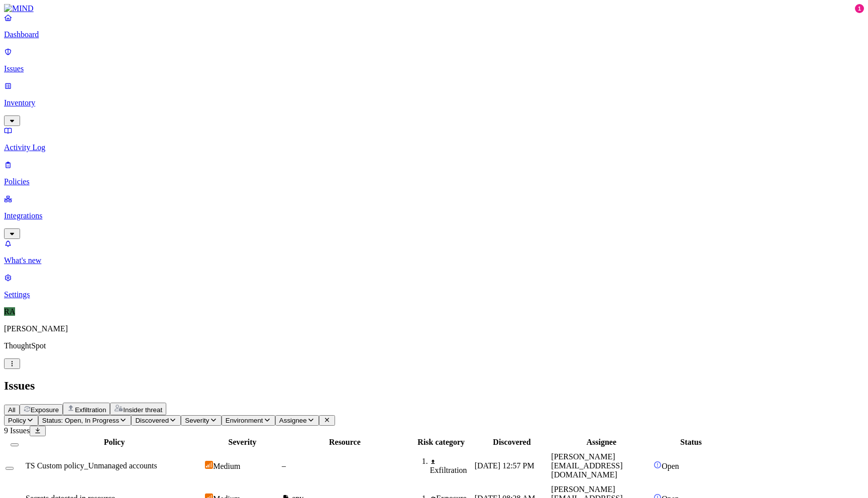
click at [157, 449] on span "TS Custom policy_Unmanaged accounts" at bounding box center [92, 466] width 132 height 9
drag, startPoint x: 790, startPoint y: 470, endPoint x: 674, endPoint y: 479, distance: 115.8
copy span "my personal details, not related to work."
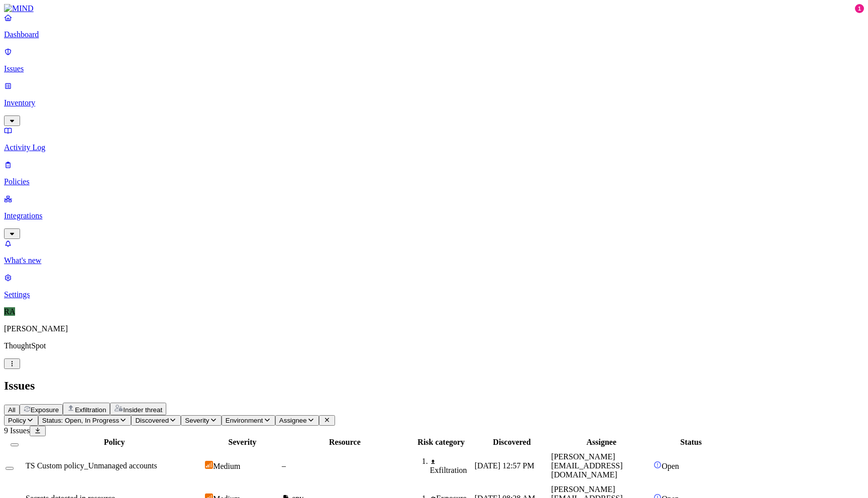
click at [14, 449] on button "Select row" at bounding box center [10, 468] width 8 height 3
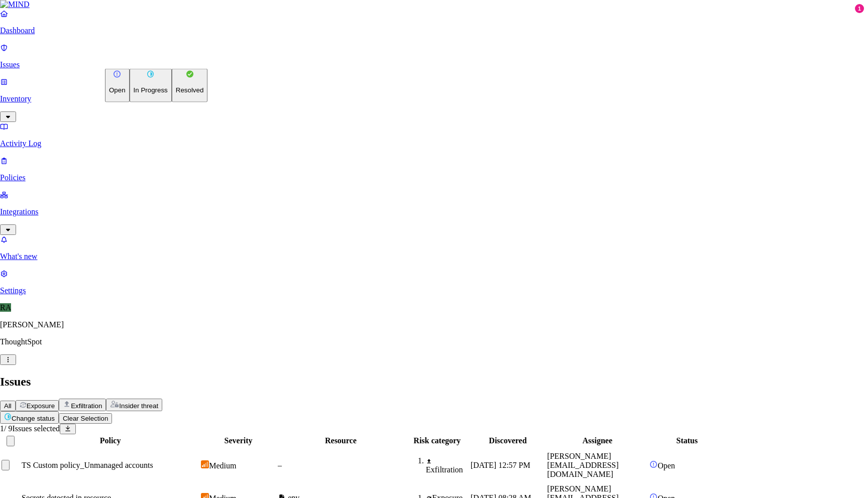
click at [143, 60] on html "Dashboard Issues Inventory Activity Log Policies Integrations What's new 1 Sett…" at bounding box center [434, 330] width 868 height 661
click at [176, 94] on p "Resolved" at bounding box center [190, 90] width 28 height 8
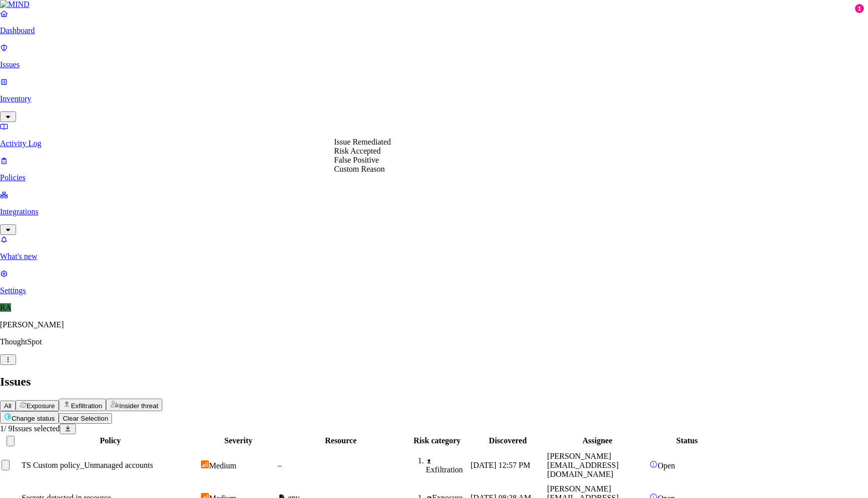
select select "Custom Reason"
paste textarea "my personal details, not related to work."
type textarea "user justifiction - my personal details, not related to work."
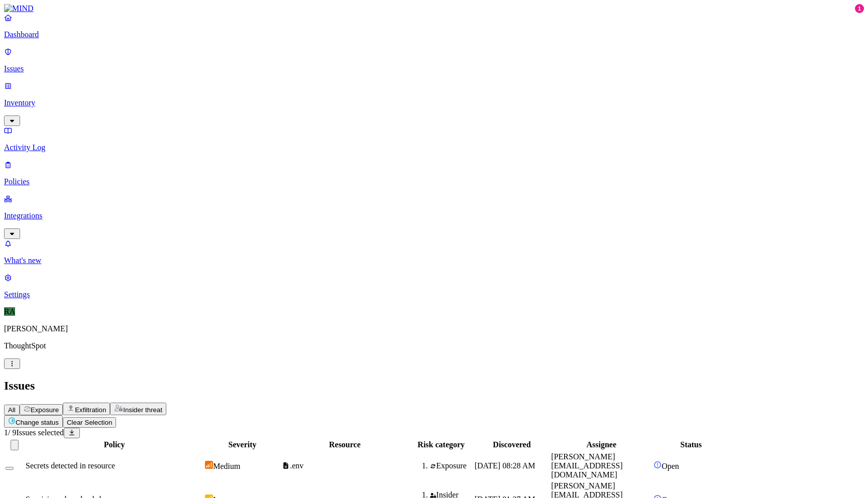
click at [24, 449] on td at bounding box center [14, 499] width 19 height 37
click at [14, 449] on button "Select row" at bounding box center [10, 502] width 8 height 3
click at [128, 449] on span "Suspicious downloads by a user" at bounding box center [77, 499] width 102 height 9
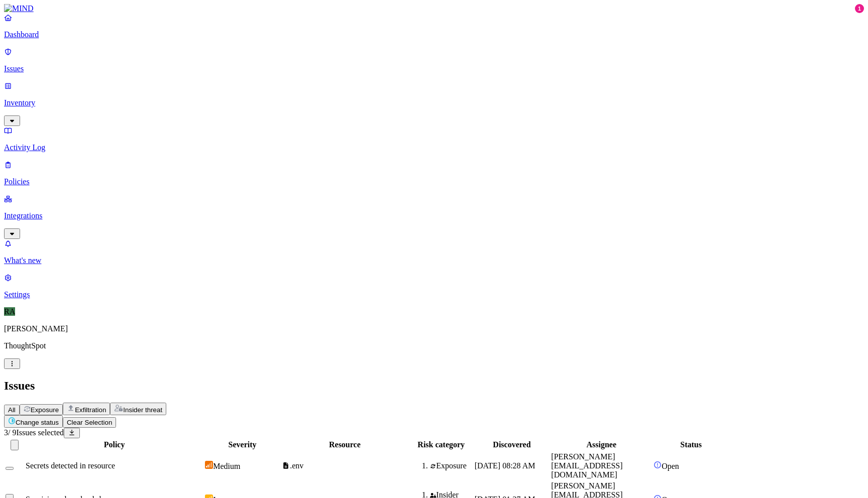
click at [14, 449] on button "Select row" at bounding box center [10, 468] width 8 height 3
click at [115, 449] on span "Secrets detected in resource" at bounding box center [70, 466] width 89 height 9
click at [63, 415] on button "Change status" at bounding box center [33, 421] width 59 height 13
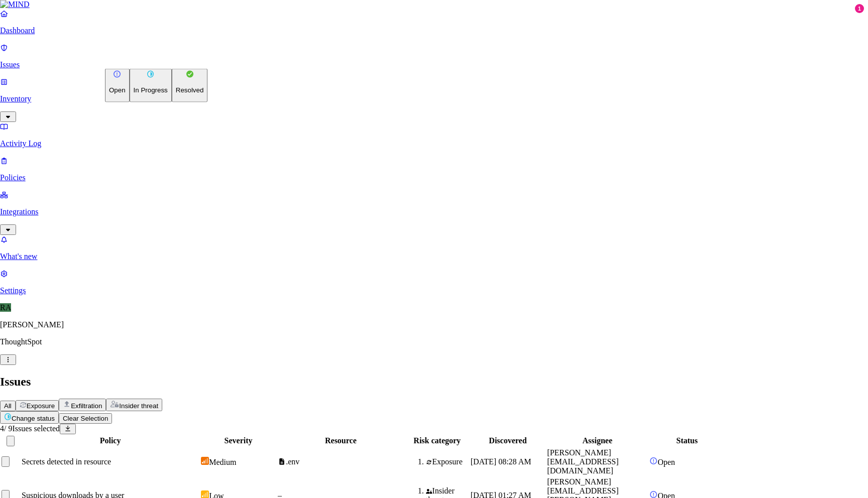
click at [176, 94] on p "Resolved" at bounding box center [190, 90] width 28 height 8
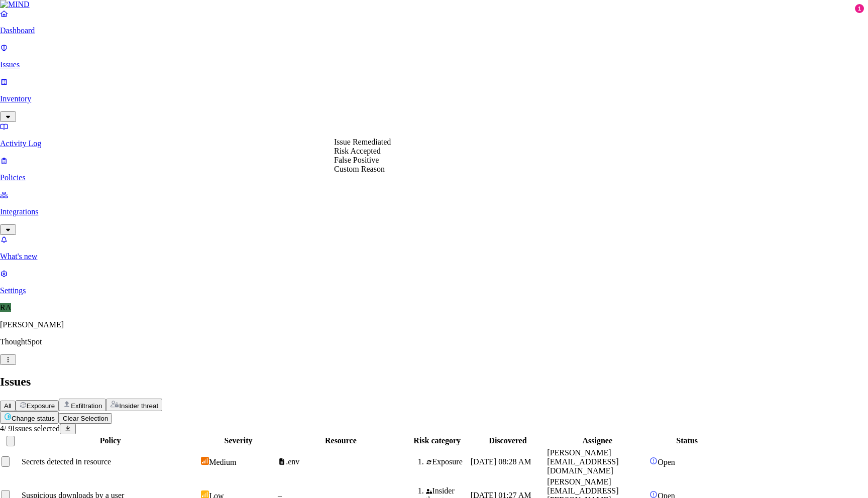
select select "Risk Accepted"
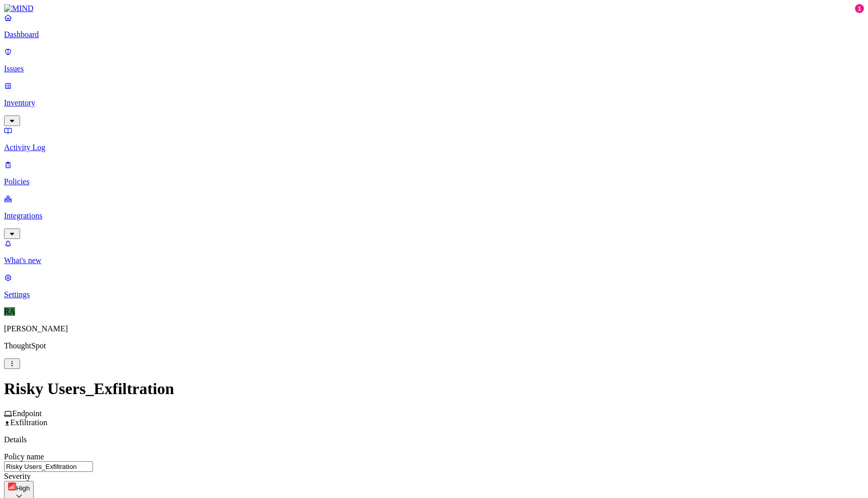
scroll to position [135, 0]
click at [391, 260] on label "Classification" at bounding box center [385, 255] width 44 height 9
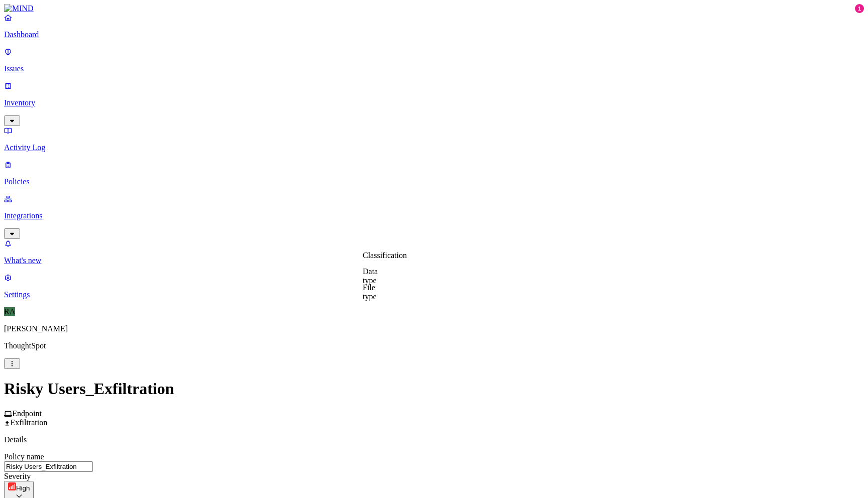
click at [382, 260] on label "Classification" at bounding box center [385, 255] width 44 height 9
click at [371, 345] on button "button" at bounding box center [367, 343] width 8 height 3
click at [371, 329] on button "button" at bounding box center [367, 327] width 8 height 3
click at [371, 313] on button "button" at bounding box center [367, 311] width 8 height 3
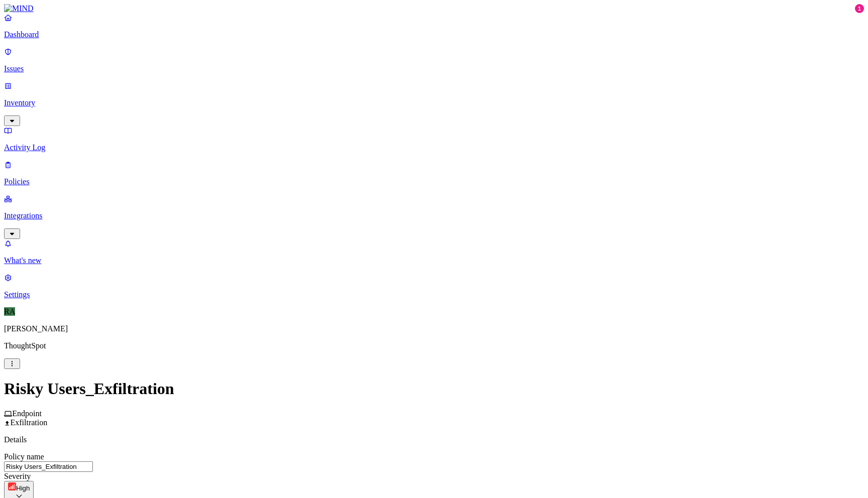
click at [493, 276] on label "AND" at bounding box center [488, 271] width 18 height 9
click at [500, 286] on label "Data type" at bounding box center [494, 282] width 31 height 9
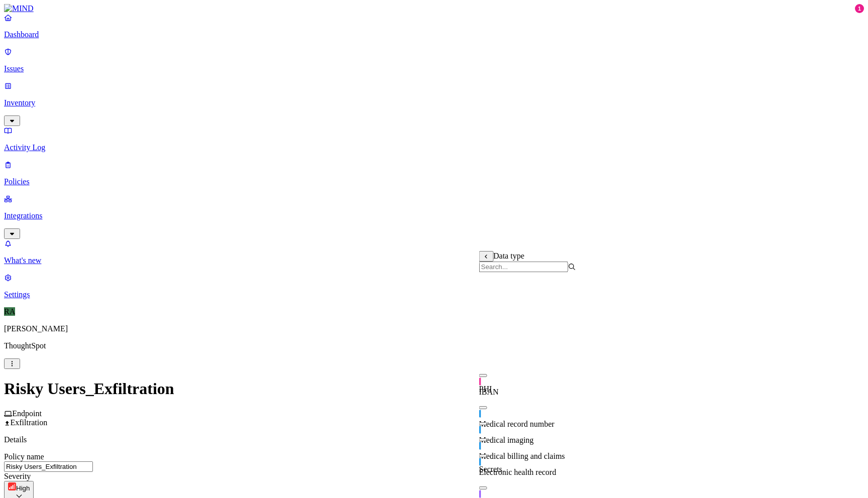
scroll to position [189, 0]
click at [487, 487] on button "button" at bounding box center [483, 488] width 8 height 3
click at [487, 498] on button "button" at bounding box center [483, 504] width 8 height 3
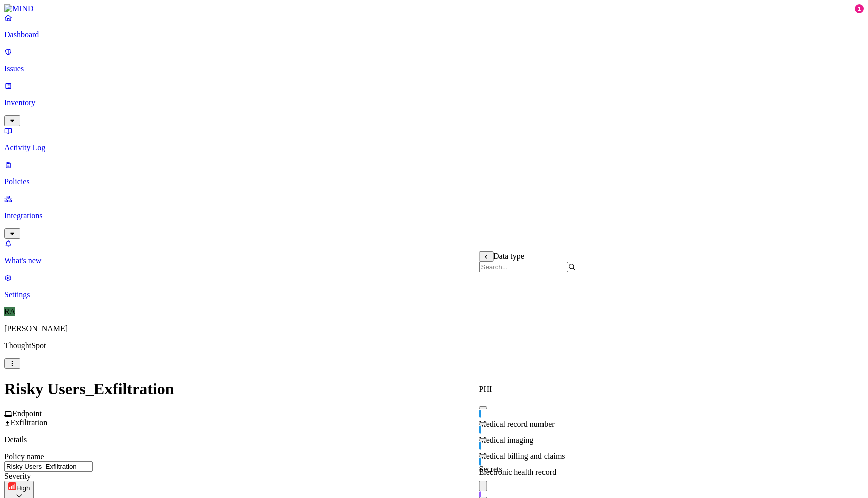
scroll to position [0, 0]
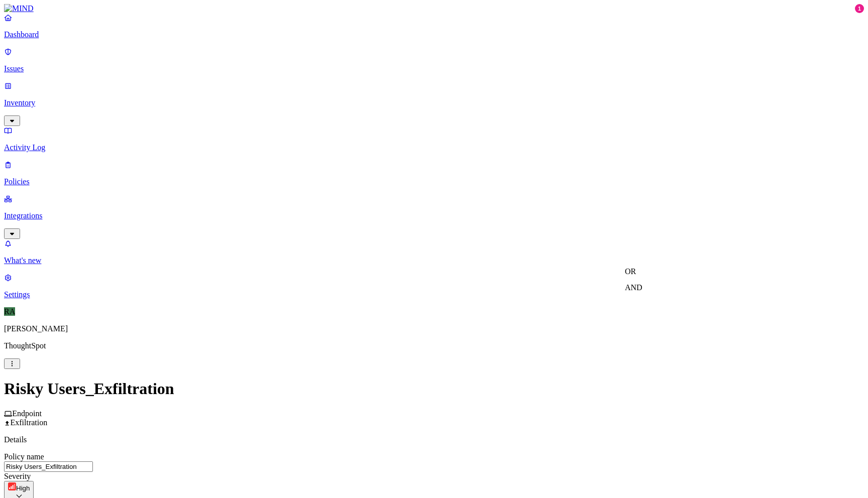
click at [639, 289] on label "AND" at bounding box center [634, 287] width 18 height 9
click at [645, 318] on label "File type" at bounding box center [639, 314] width 28 height 9
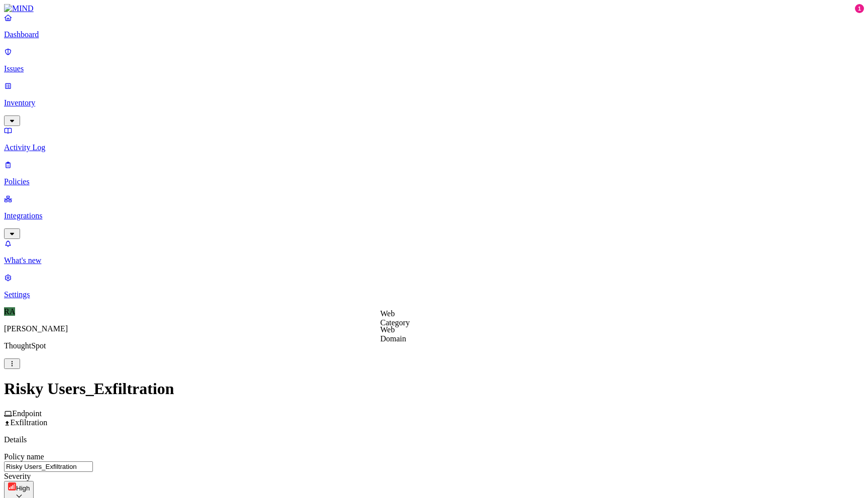
click at [410, 360] on label "Web Category" at bounding box center [395, 361] width 30 height 18
click at [388, 397] on button "button" at bounding box center [384, 395] width 8 height 3
click at [388, 413] on button "button" at bounding box center [384, 411] width 8 height 3
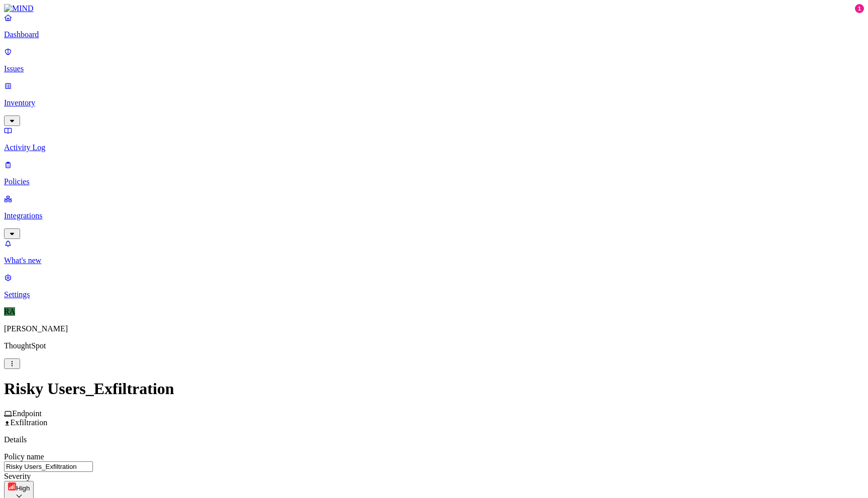
click at [569, 376] on label "AND" at bounding box center [564, 372] width 18 height 9
click at [581, 392] on label "Web Domain" at bounding box center [568, 387] width 26 height 18
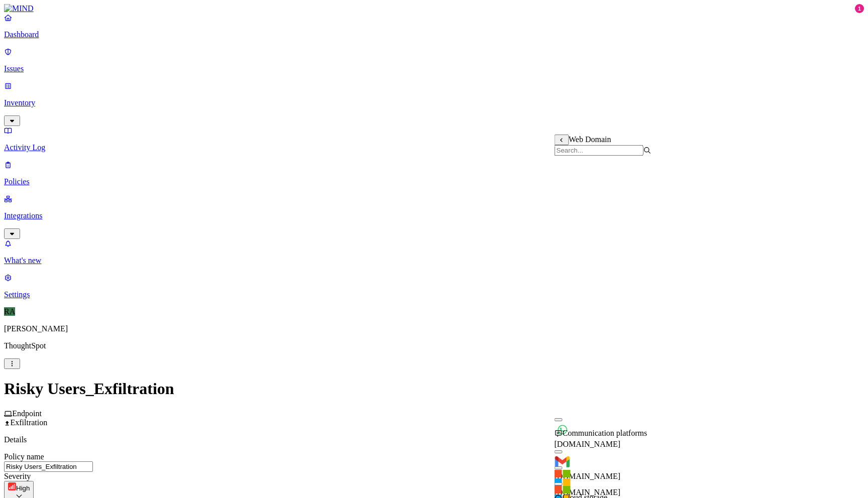
click at [563, 483] on button "button" at bounding box center [559, 484] width 8 height 3
click at [566, 461] on div "outlook.office.com" at bounding box center [603, 479] width 97 height 36
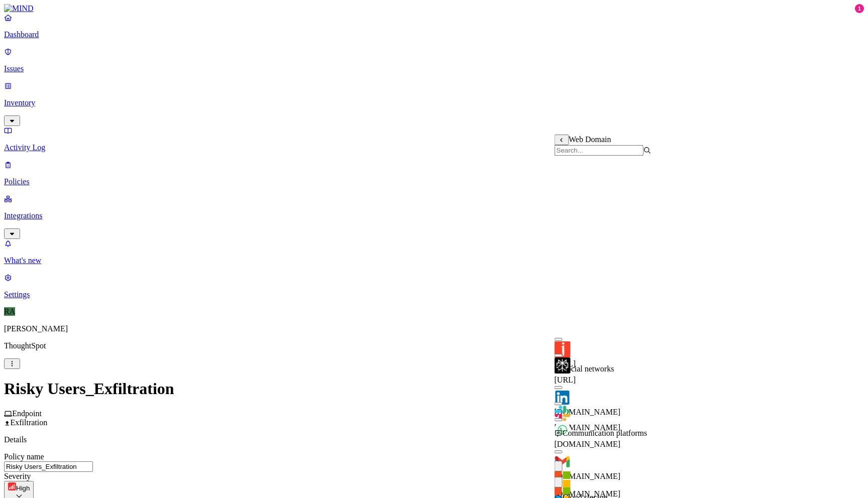
click at [563, 451] on button "button" at bounding box center [559, 452] width 8 height 3
click at [563, 418] on button "button" at bounding box center [559, 419] width 8 height 3
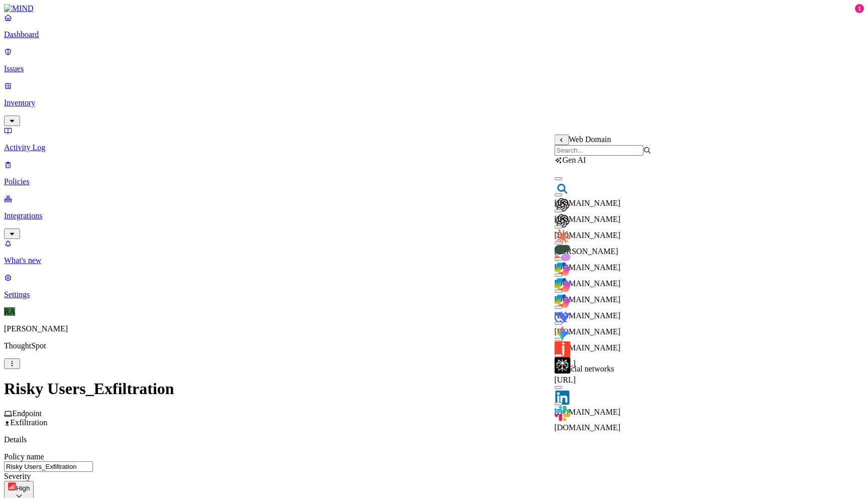
scroll to position [15, 0]
click at [563, 210] on button "button" at bounding box center [559, 210] width 8 height 3
click at [563, 193] on button "button" at bounding box center [559, 194] width 8 height 3
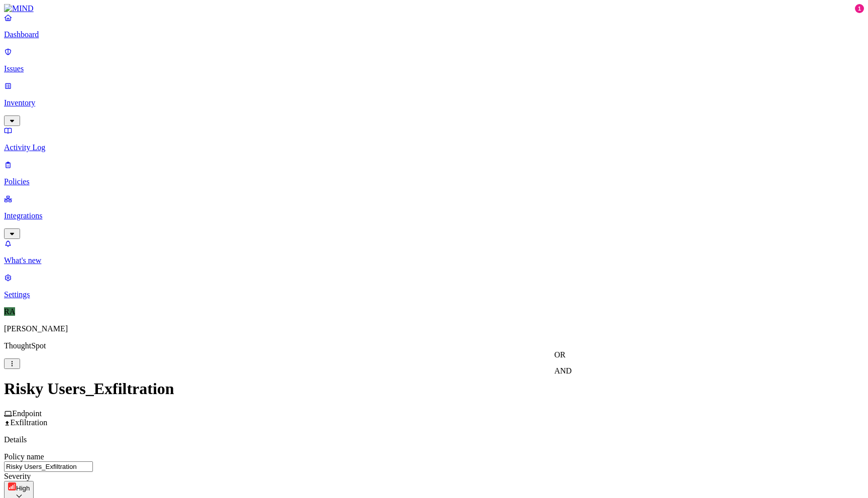
click at [390, 405] on label "AND" at bounding box center [381, 401] width 18 height 9
click at [399, 441] on label "Account type" at bounding box center [385, 432] width 27 height 18
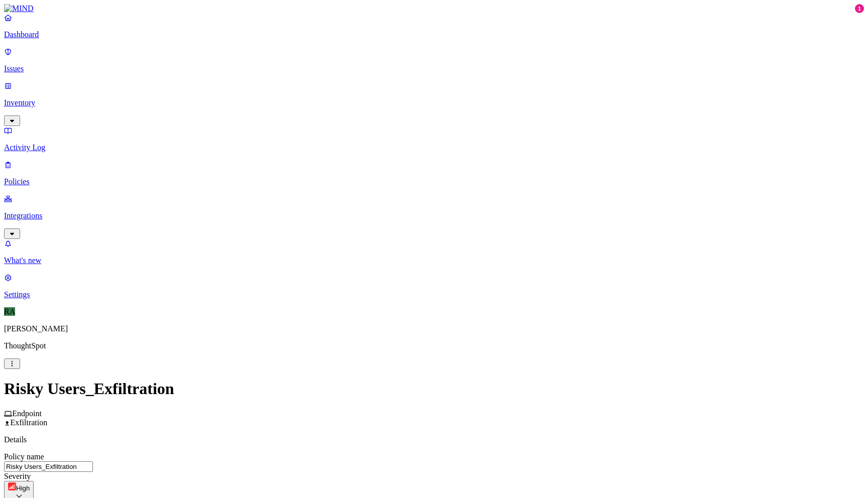
scroll to position [535, 0]
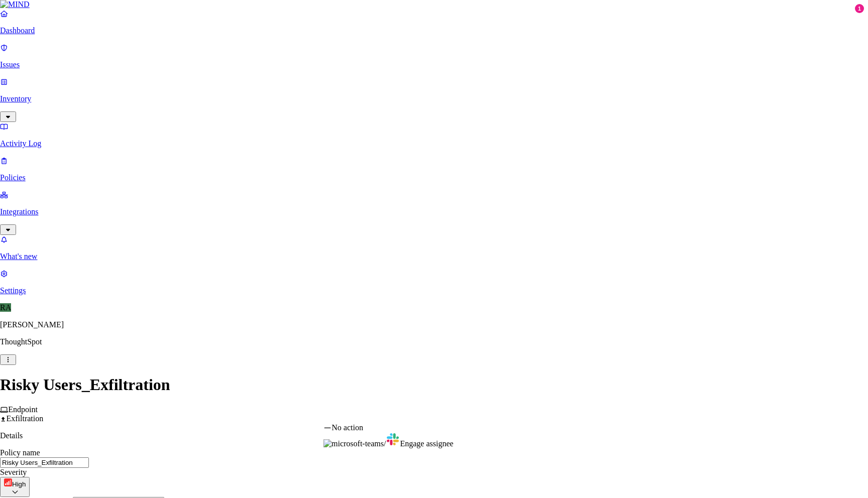
click at [454, 449] on div "No action / Engage assignee" at bounding box center [388, 435] width 130 height 25
select select "1"
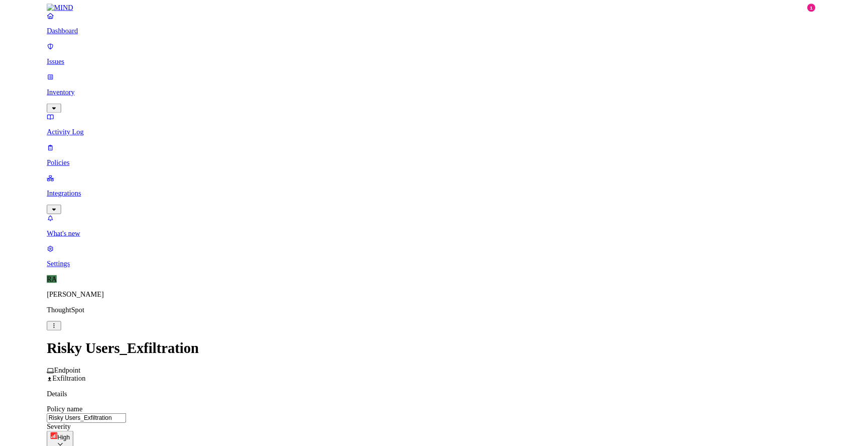
scroll to position [215, 0]
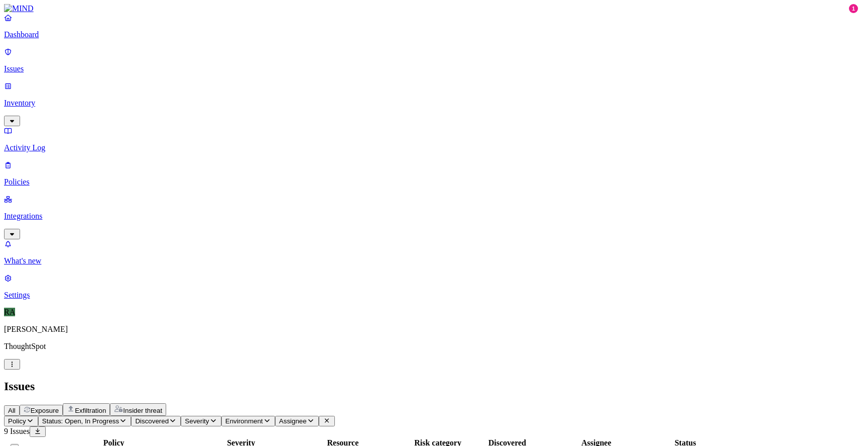
click at [41, 299] on div "What's new 1 Settings" at bounding box center [431, 269] width 854 height 60
click at [34, 299] on p "Settings" at bounding box center [431, 294] width 854 height 9
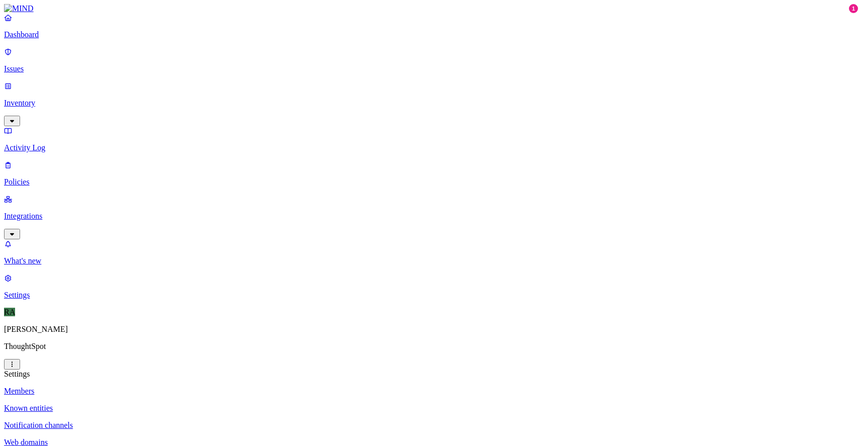
click at [55, 211] on p "Integrations" at bounding box center [431, 215] width 854 height 9
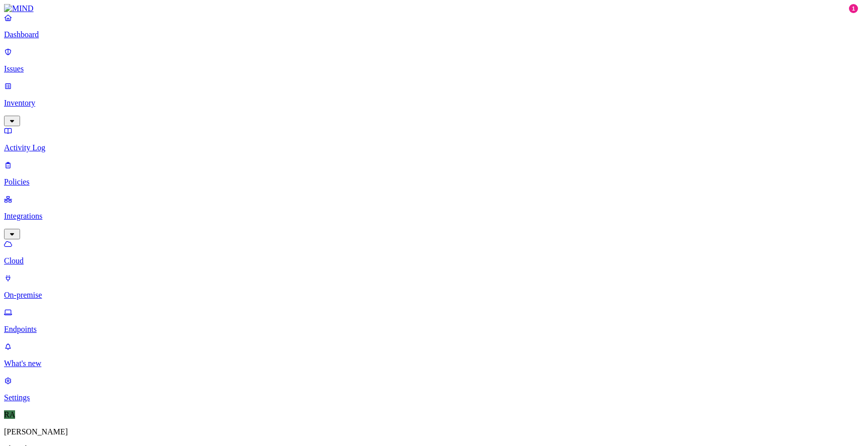
click at [56, 194] on link "Integrations" at bounding box center [431, 215] width 854 height 43
click at [82, 160] on link "Policies" at bounding box center [431, 173] width 854 height 26
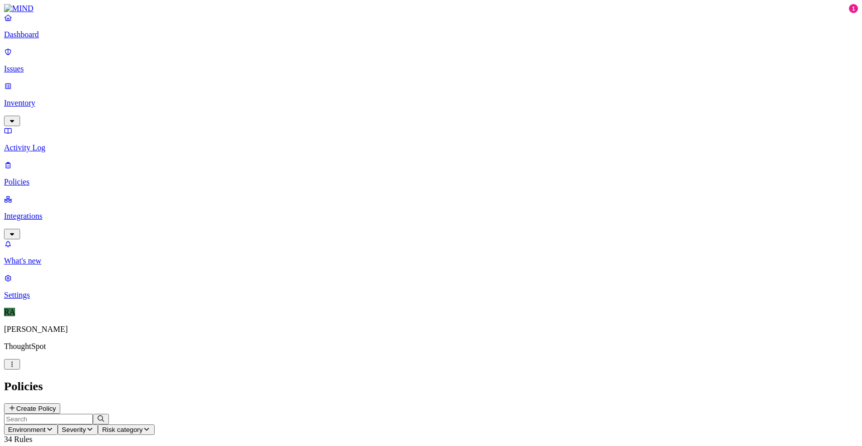
click at [60, 403] on button "Create Policy" at bounding box center [32, 408] width 56 height 11
click at [93, 418] on input "Policy name" at bounding box center [48, 423] width 89 height 11
